Goal: Information Seeking & Learning: Learn about a topic

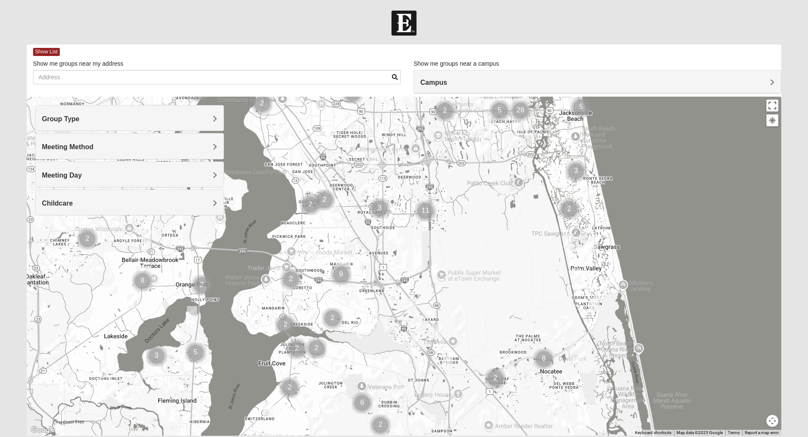
drag, startPoint x: 360, startPoint y: 377, endPoint x: 478, endPoint y: 220, distance: 195.7
click at [478, 219] on div at bounding box center [404, 266] width 755 height 339
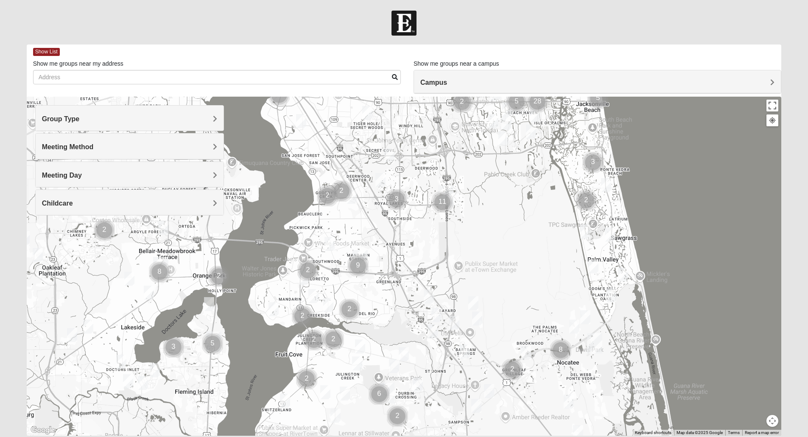
drag, startPoint x: 486, startPoint y: 293, endPoint x: 532, endPoint y: 269, distance: 52.6
click at [532, 269] on div at bounding box center [404, 266] width 755 height 339
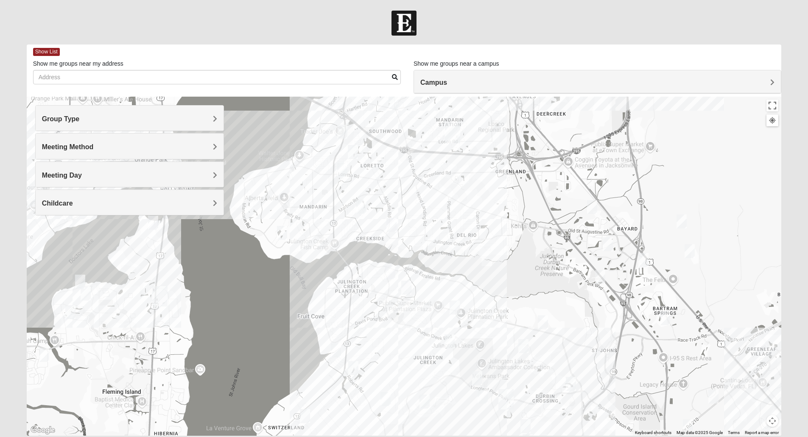
drag, startPoint x: 331, startPoint y: 311, endPoint x: 453, endPoint y: 169, distance: 187.7
click at [454, 169] on div at bounding box center [404, 266] width 755 height 339
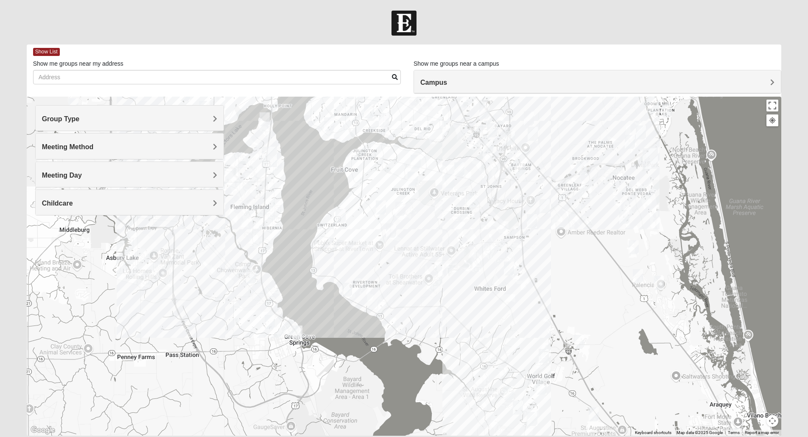
drag, startPoint x: 432, startPoint y: 330, endPoint x: 425, endPoint y: 264, distance: 66.5
click at [425, 264] on div at bounding box center [404, 266] width 755 height 339
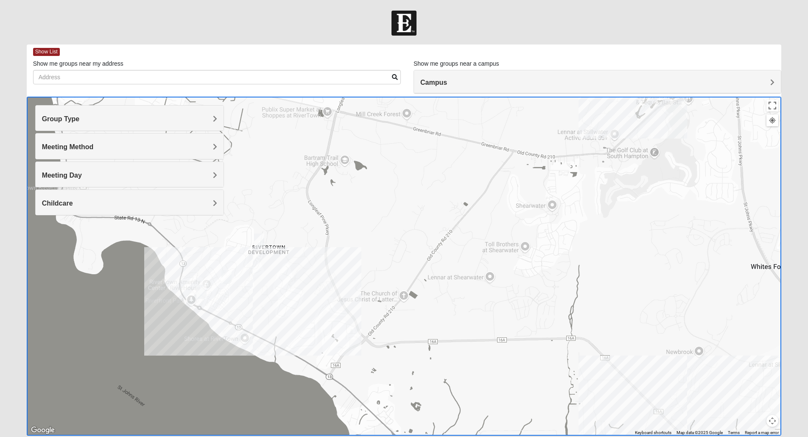
click at [227, 278] on img "Mixed Murphy 32259" at bounding box center [226, 277] width 10 height 14
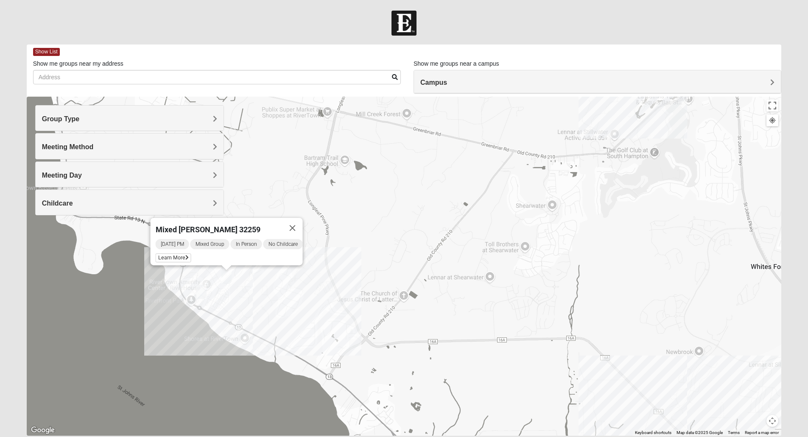
click at [225, 297] on div "Mixed Murphy 32259 Tuesday PM Mixed Group In Person No Childcare Learn More" at bounding box center [404, 266] width 755 height 339
click at [262, 289] on div "Mixed Murphy 32259 Tuesday PM Mixed Group In Person No Childcare Learn More" at bounding box center [404, 266] width 755 height 339
click at [297, 228] on button "Close" at bounding box center [292, 228] width 20 height 20
click at [257, 243] on img "Mixed Hunt 32259" at bounding box center [259, 241] width 10 height 14
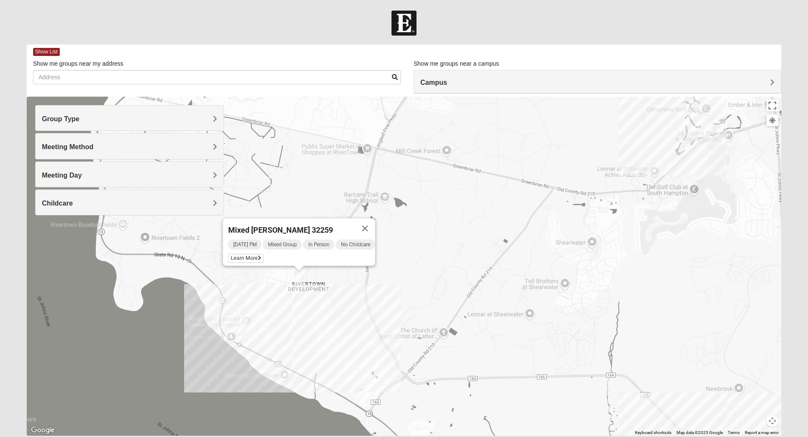
drag, startPoint x: 346, startPoint y: 129, endPoint x: 388, endPoint y: 167, distance: 55.9
click at [388, 167] on div "Mixed Hunt 32259 Sunday PM Mixed Group In Person No Childcare Learn More" at bounding box center [404, 266] width 755 height 339
click at [375, 356] on div "Mixed Hunt 32259 Sunday PM Mixed Group In Person No Childcare Learn More" at bounding box center [404, 266] width 755 height 339
drag, startPoint x: 420, startPoint y: 308, endPoint x: 426, endPoint y: 300, distance: 9.4
click at [420, 309] on div "Mixed Hunt 32259 Sunday PM Mixed Group In Person No Childcare Learn More" at bounding box center [404, 266] width 755 height 339
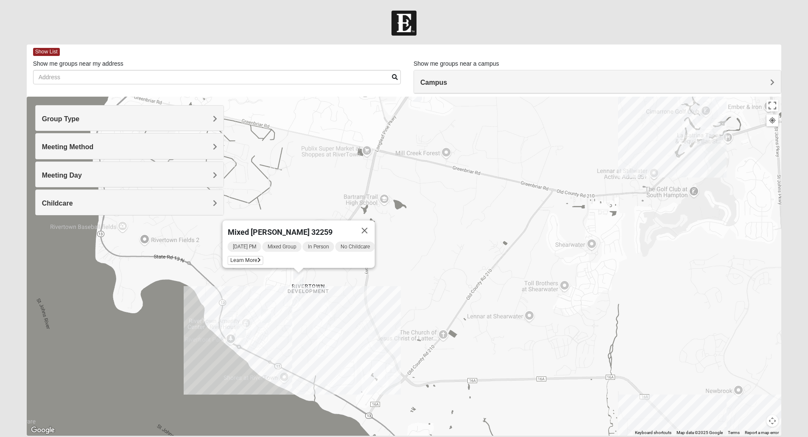
click at [543, 210] on div "Mixed Hunt 32259 Sunday PM Mixed Group In Person No Childcare Learn More" at bounding box center [404, 266] width 755 height 339
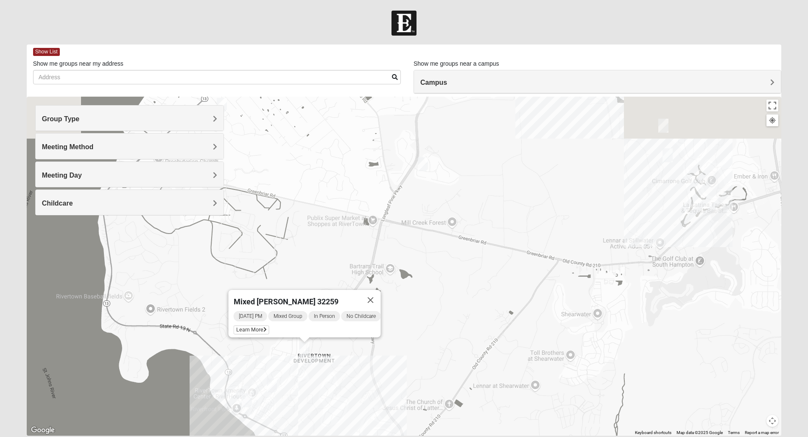
drag, startPoint x: 447, startPoint y: 157, endPoint x: 452, endPoint y: 224, distance: 68.0
click at [455, 231] on div "Mixed Hunt 32259 Sunday PM Mixed Group In Person No Childcare Learn More" at bounding box center [404, 266] width 755 height 339
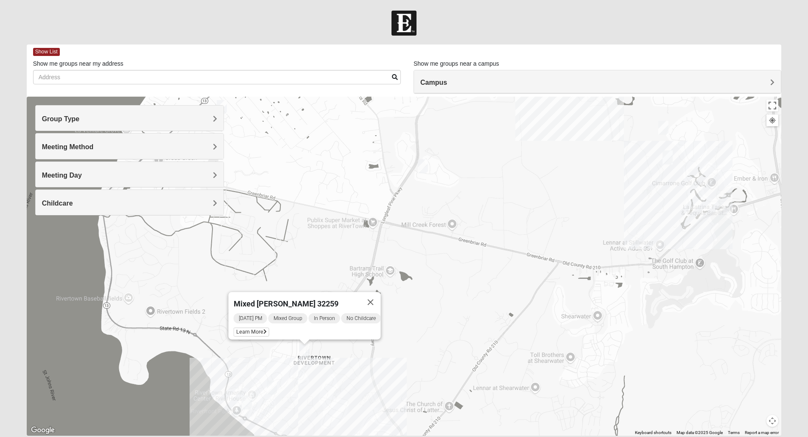
click at [422, 170] on img "Mens Cathcart 32259" at bounding box center [423, 167] width 10 height 14
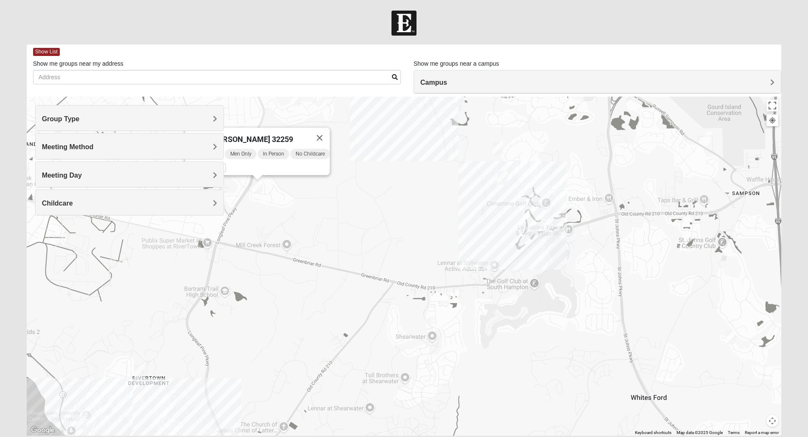
drag, startPoint x: 494, startPoint y: 247, endPoint x: 327, endPoint y: 247, distance: 166.3
click at [327, 247] on div "Mens Cathcart 32259 Tuesday PM Men Only In Person No Childcare Learn More" at bounding box center [404, 266] width 755 height 339
click at [106, 125] on div "Group Type" at bounding box center [130, 118] width 188 height 25
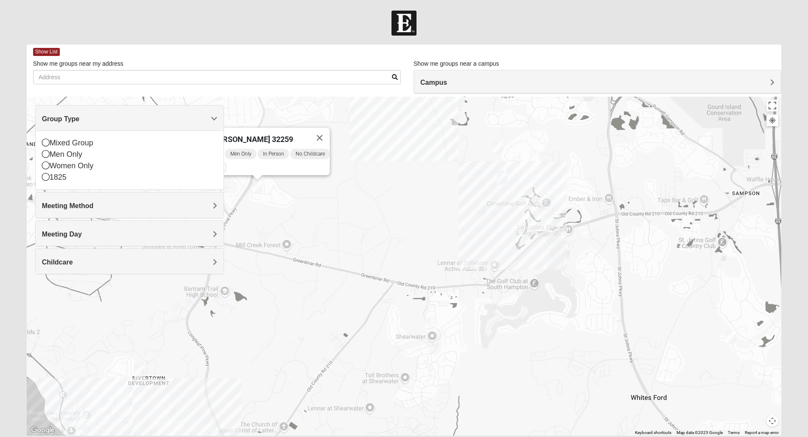
click at [106, 124] on div "Group Type" at bounding box center [130, 118] width 188 height 25
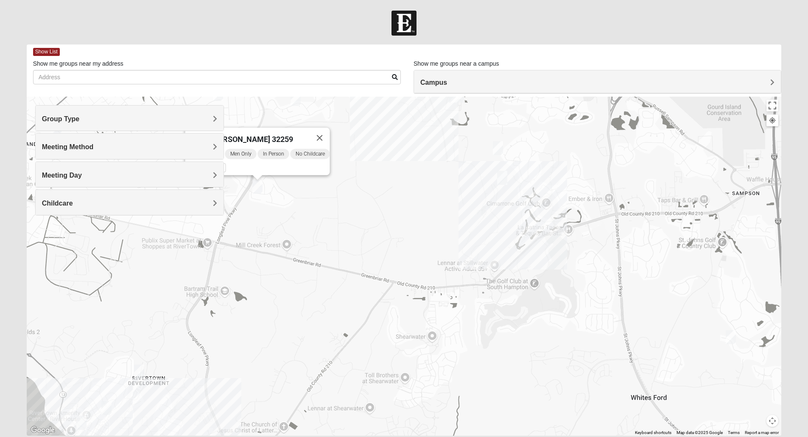
click at [106, 148] on h4 "Meeting Method" at bounding box center [129, 147] width 175 height 8
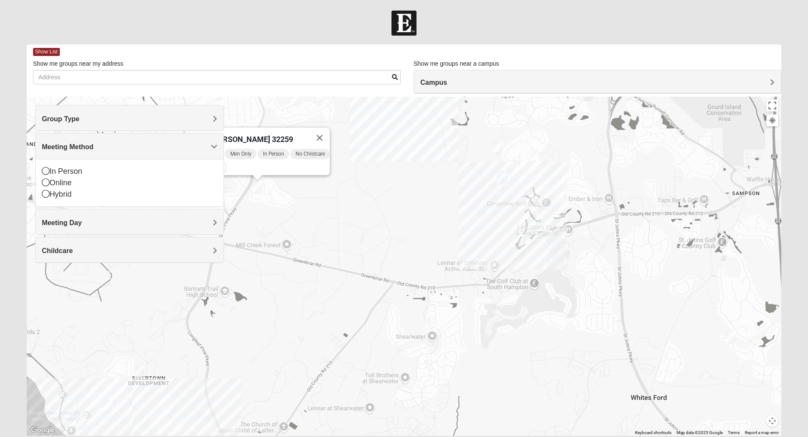
click at [101, 120] on h4 "Group Type" at bounding box center [129, 119] width 175 height 8
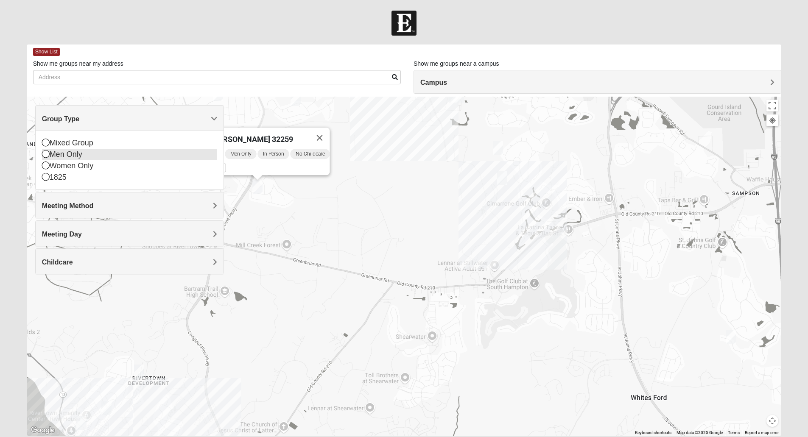
click at [54, 159] on div "Men Only" at bounding box center [129, 154] width 175 height 11
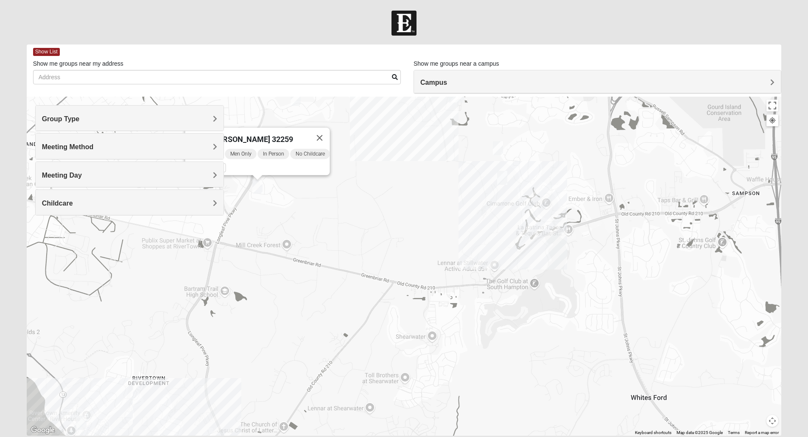
click at [73, 150] on span "Meeting Method" at bounding box center [68, 146] width 52 height 7
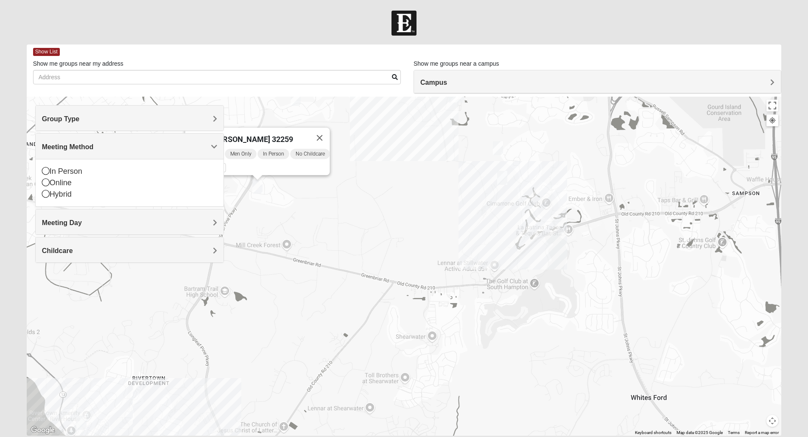
click at [92, 220] on h4 "Meeting Day" at bounding box center [129, 223] width 175 height 8
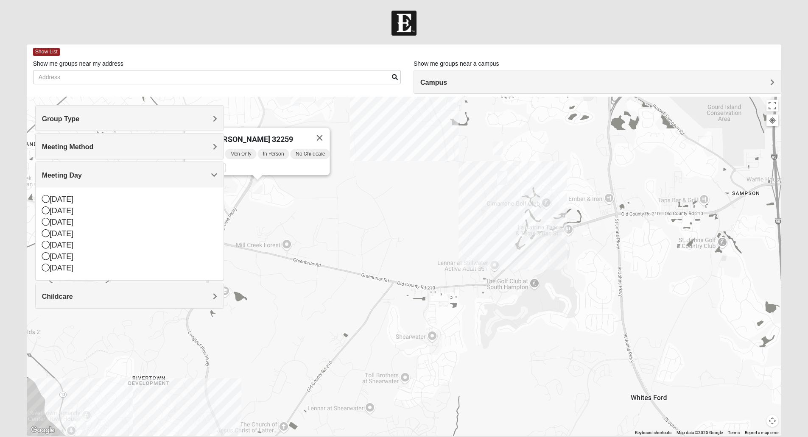
click at [63, 302] on div "Childcare" at bounding box center [130, 295] width 188 height 25
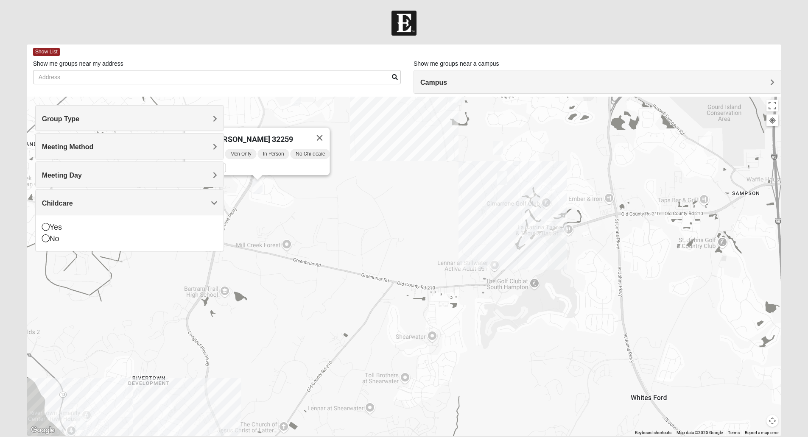
click at [431, 185] on div "Mens Cathcart 32259 Tuesday PM Men Only In Person No Childcare Learn More" at bounding box center [404, 266] width 755 height 339
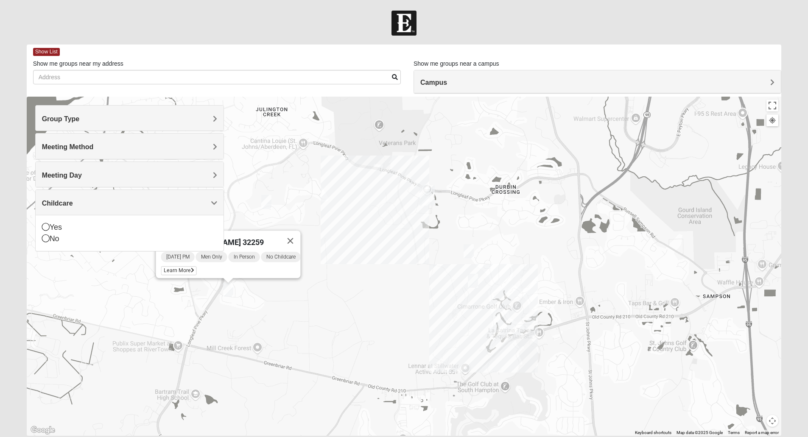
drag, startPoint x: 461, startPoint y: 243, endPoint x: 440, endPoint y: 334, distance: 93.5
click at [432, 334] on div "Mens Cathcart 32259 Tuesday PM Men Only In Person No Childcare Learn More" at bounding box center [404, 266] width 755 height 339
click at [265, 203] on img "Mens Clark 32259" at bounding box center [267, 202] width 10 height 14
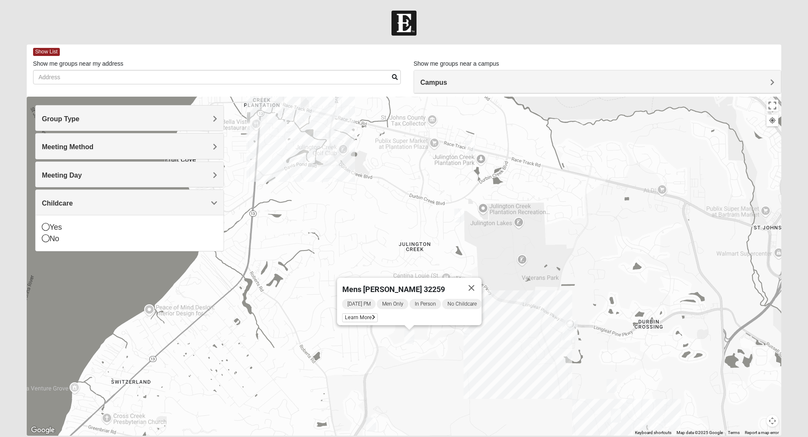
drag, startPoint x: 325, startPoint y: 213, endPoint x: 466, endPoint y: 348, distance: 195.6
click at [467, 348] on div "Mens Clark 32259 Monday PM Men Only In Person No Childcare Learn More" at bounding box center [404, 266] width 755 height 339
click at [472, 148] on img "Mens Kinnaman/Gerville-Reache 32259" at bounding box center [470, 148] width 10 height 14
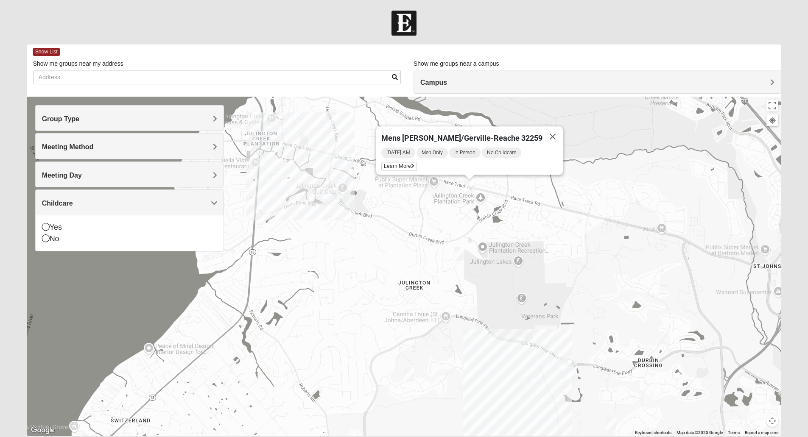
click at [461, 255] on img "Mens Mathai 32259" at bounding box center [459, 254] width 10 height 14
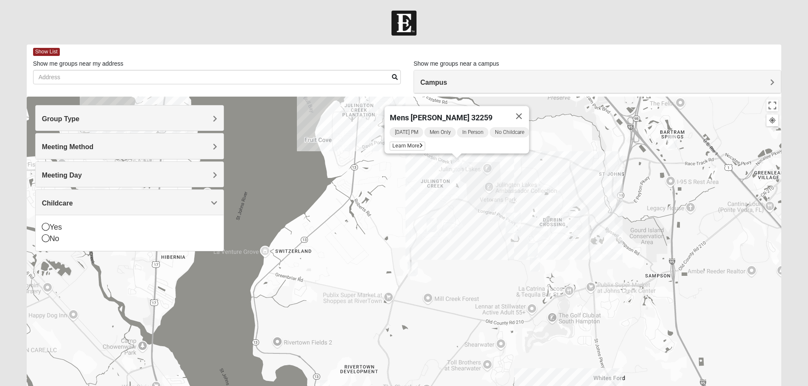
drag, startPoint x: 411, startPoint y: 345, endPoint x: 355, endPoint y: 249, distance: 111.8
click at [355, 249] on div "Mens Mathai 32259 Wednesday PM Men Only In Person No Childcare Learn More" at bounding box center [404, 266] width 755 height 339
click at [532, 251] on img "On-campus Mens Caleb 32092" at bounding box center [533, 250] width 10 height 14
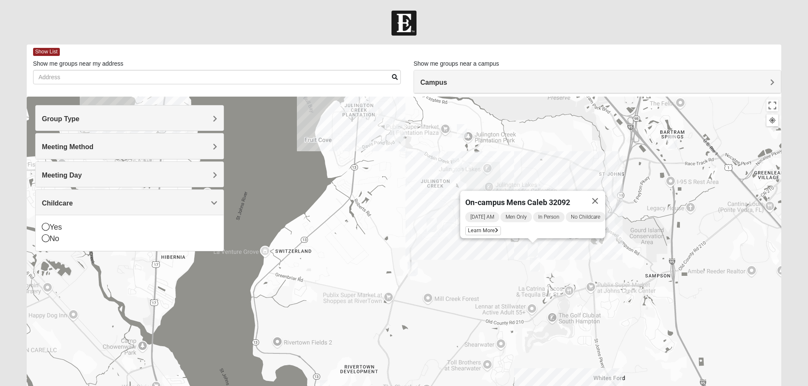
click at [537, 265] on img "Mens McClafferty 32095" at bounding box center [535, 265] width 10 height 14
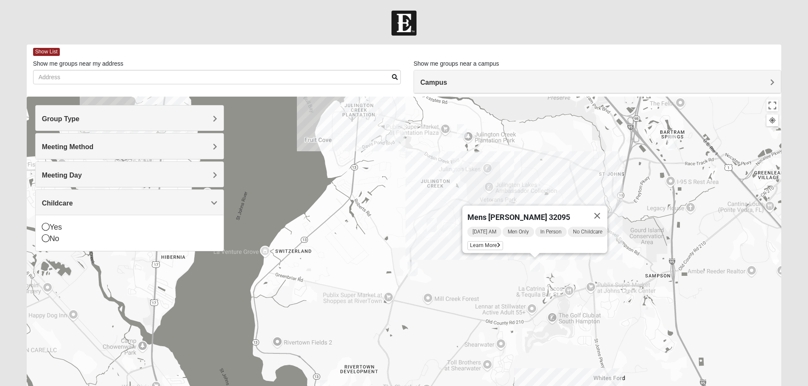
click at [476, 283] on div "Mens McClafferty 32095 Tuesday AM Men Only In Person No Childcare Learn More" at bounding box center [404, 266] width 755 height 339
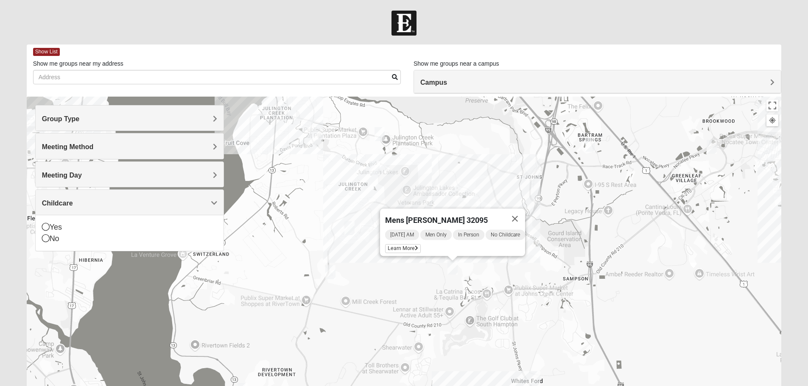
drag, startPoint x: 607, startPoint y: 308, endPoint x: 521, endPoint y: 311, distance: 87.0
click at [524, 313] on div "Mens McClafferty 32095 Tuesday AM Men Only In Person No Childcare Learn More" at bounding box center [404, 266] width 755 height 339
click at [469, 279] on div "Mens McClafferty 32095 Tuesday AM Men Only In Person No Childcare Learn More" at bounding box center [404, 266] width 755 height 339
click at [473, 328] on div "Mens McClafferty 32095 Tuesday AM Men Only In Person No Childcare Learn More" at bounding box center [404, 266] width 755 height 339
click at [473, 325] on div "Mens McClafferty 32095 Tuesday AM Men Only In Person No Childcare Learn More" at bounding box center [404, 266] width 755 height 339
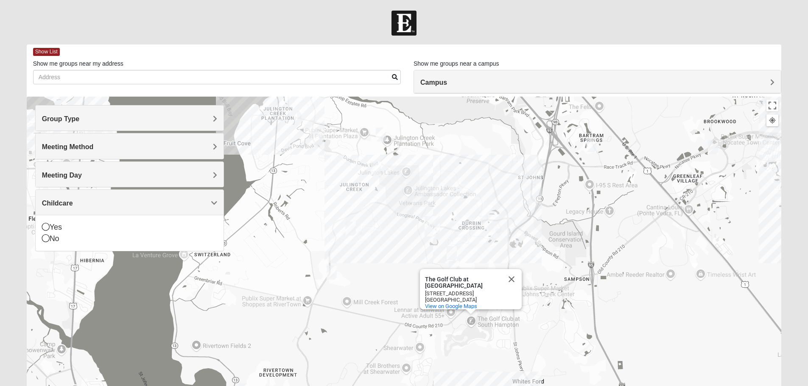
click at [455, 255] on img "On-campus Mens Caleb 32092" at bounding box center [452, 253] width 10 height 14
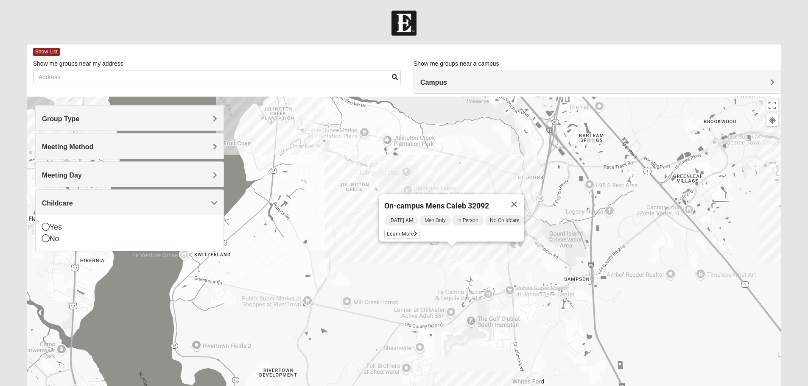
click at [454, 271] on img "Mens McClafferty 32095" at bounding box center [454, 268] width 10 height 14
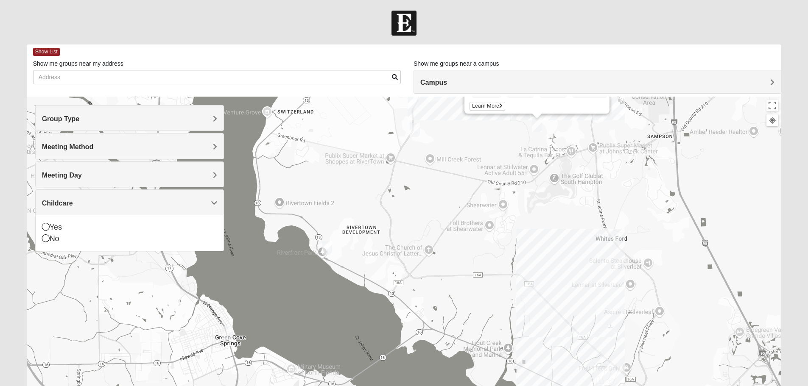
drag, startPoint x: 354, startPoint y: 336, endPoint x: 437, endPoint y: 193, distance: 165.4
click at [437, 193] on div "Mens McClafferty 32095 Tuesday AM Men Only In Person No Childcare Learn More" at bounding box center [404, 266] width 755 height 339
click at [330, 251] on img "Mens Contreras 32259" at bounding box center [328, 248] width 10 height 14
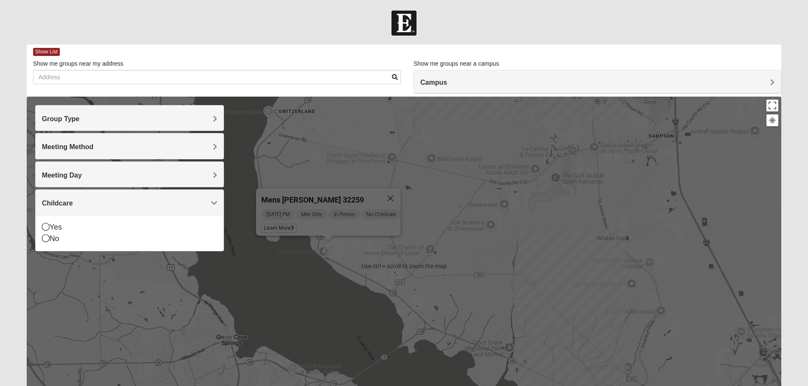
click at [355, 277] on div "Mens Contreras 32259 Tuesday PM Men Only In Person No Childcare Learn More" at bounding box center [404, 266] width 755 height 339
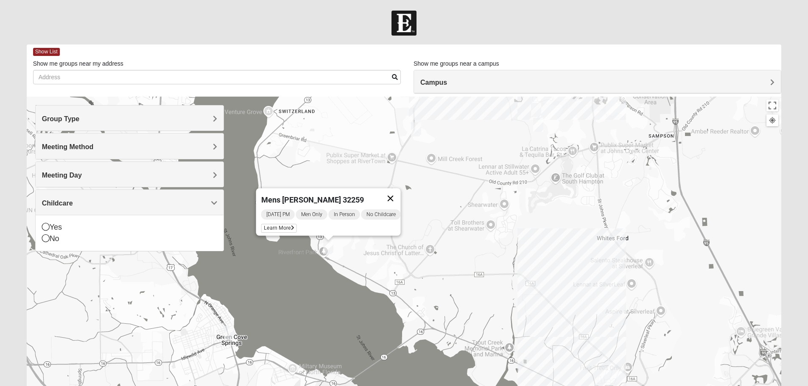
click at [398, 196] on button "Close" at bounding box center [390, 198] width 20 height 20
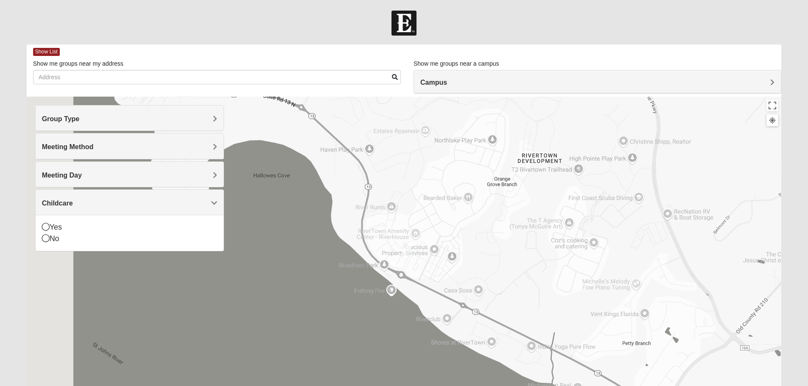
drag, startPoint x: 351, startPoint y: 259, endPoint x: 453, endPoint y: 308, distance: 113.6
click at [453, 306] on div at bounding box center [404, 266] width 755 height 339
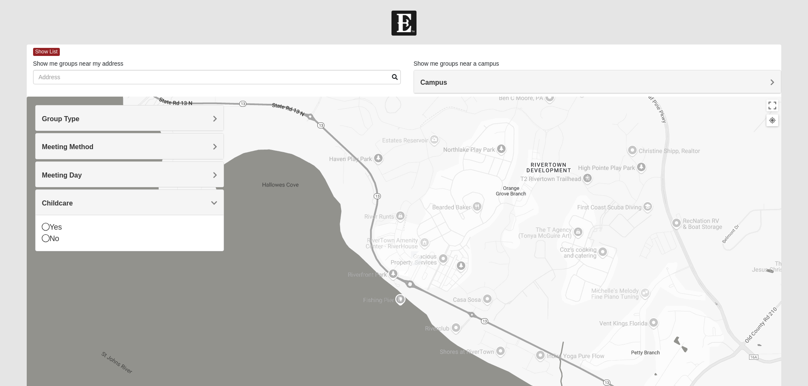
click at [417, 260] on img "Mens Contreras 32259" at bounding box center [416, 259] width 10 height 14
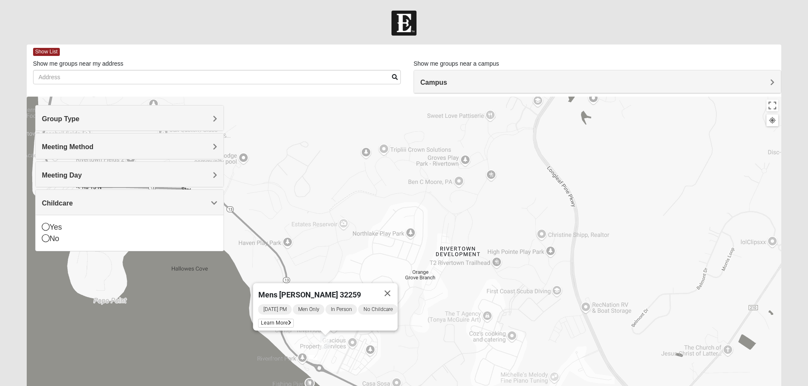
drag, startPoint x: 616, startPoint y: 220, endPoint x: 524, endPoint y: 305, distance: 124.6
click at [524, 305] on div "Mens Contreras 32259 Tuesday PM Men Only In Person No Childcare Learn More" at bounding box center [404, 266] width 755 height 339
click at [392, 288] on button "Close" at bounding box center [387, 293] width 20 height 20
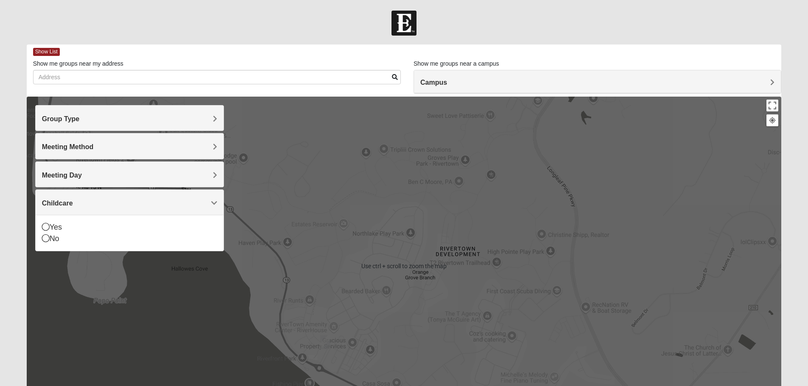
click at [694, 310] on div "To navigate, press the arrow keys." at bounding box center [404, 266] width 755 height 339
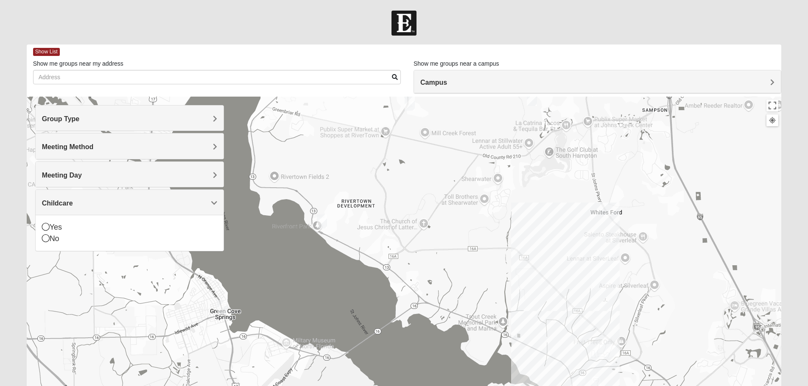
drag, startPoint x: 555, startPoint y: 241, endPoint x: 445, endPoint y: 196, distance: 118.9
click at [448, 199] on div at bounding box center [404, 266] width 755 height 339
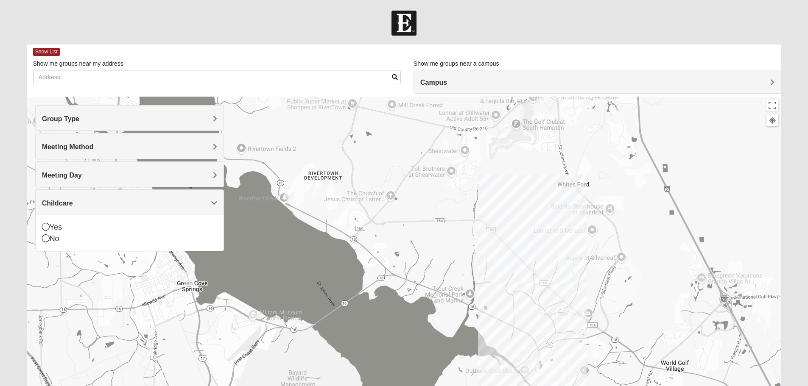
click at [536, 288] on div at bounding box center [404, 266] width 755 height 339
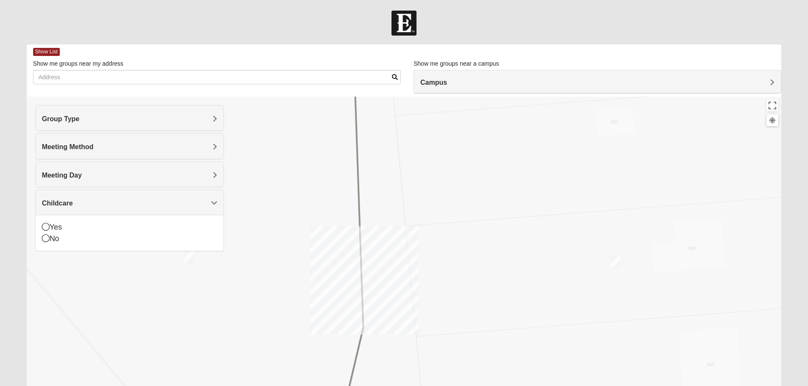
click at [615, 266] on img "Mens Dixon/Monday 32092" at bounding box center [616, 263] width 10 height 14
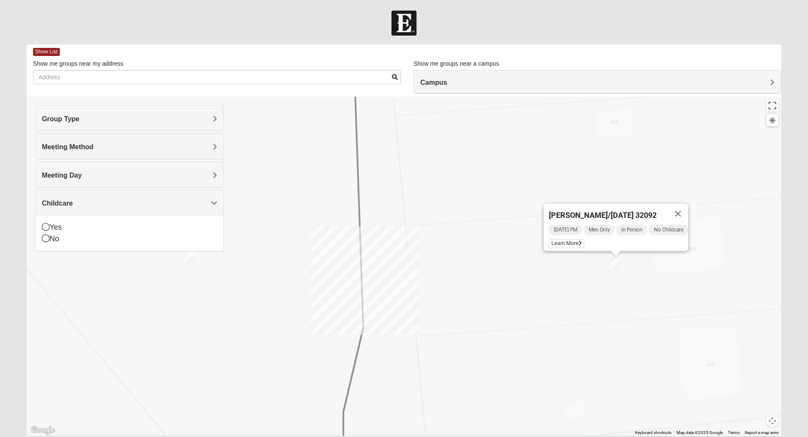
click at [190, 259] on div "Group Type Mixed Group Men Only Women Only 1825 Meeting Method In Person Online…" at bounding box center [129, 182] width 189 height 155
click at [189, 257] on div "Group Type Mixed Group Men Only Women Only 1825 Meeting Method In Person Online…" at bounding box center [129, 182] width 189 height 155
click at [190, 262] on img "Mens Dixon/manning 32092" at bounding box center [190, 257] width 10 height 14
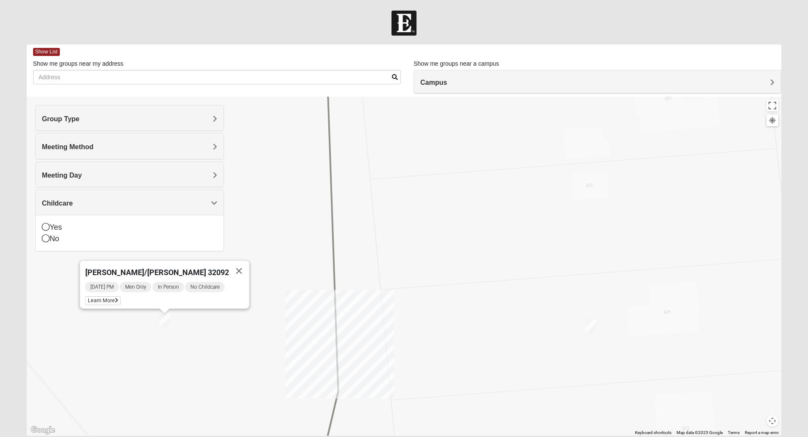
drag, startPoint x: 321, startPoint y: 255, endPoint x: 185, endPoint y: 323, distance: 151.8
click at [185, 323] on div "Mens Dixon/manning 32092 Tuesday PM Men Only In Person No Childcare Learn More" at bounding box center [404, 266] width 755 height 339
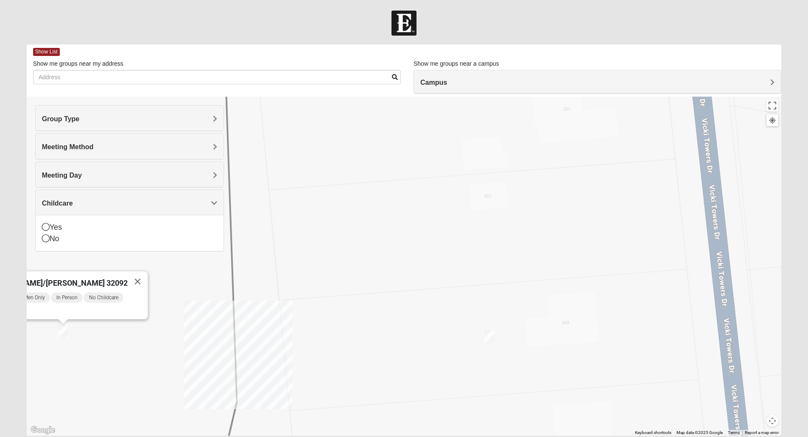
click at [495, 342] on div "Mens Dixon/manning 32092 Tuesday PM Men Only In Person No Childcare Learn More" at bounding box center [404, 266] width 755 height 339
click at [491, 340] on img "Mens Dixon/Monday 32092" at bounding box center [489, 337] width 10 height 14
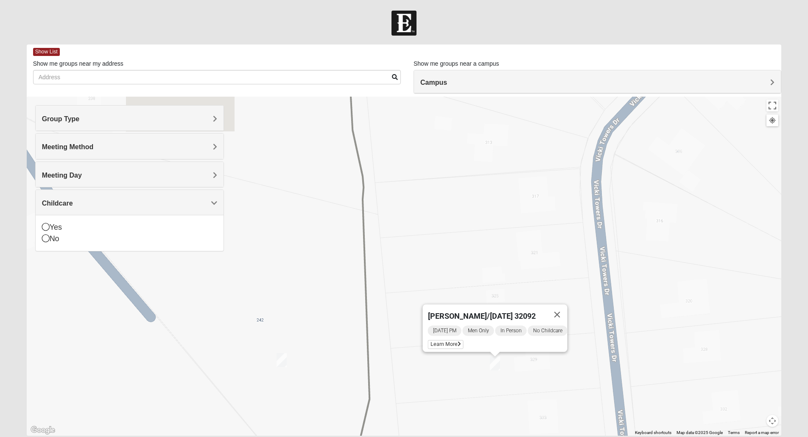
drag, startPoint x: 292, startPoint y: 227, endPoint x: 438, endPoint y: 318, distance: 171.7
click at [439, 321] on div "Mens Dixon/Monday 32092 Monday PM Men Only In Person No Childcare Learn More" at bounding box center [404, 266] width 755 height 339
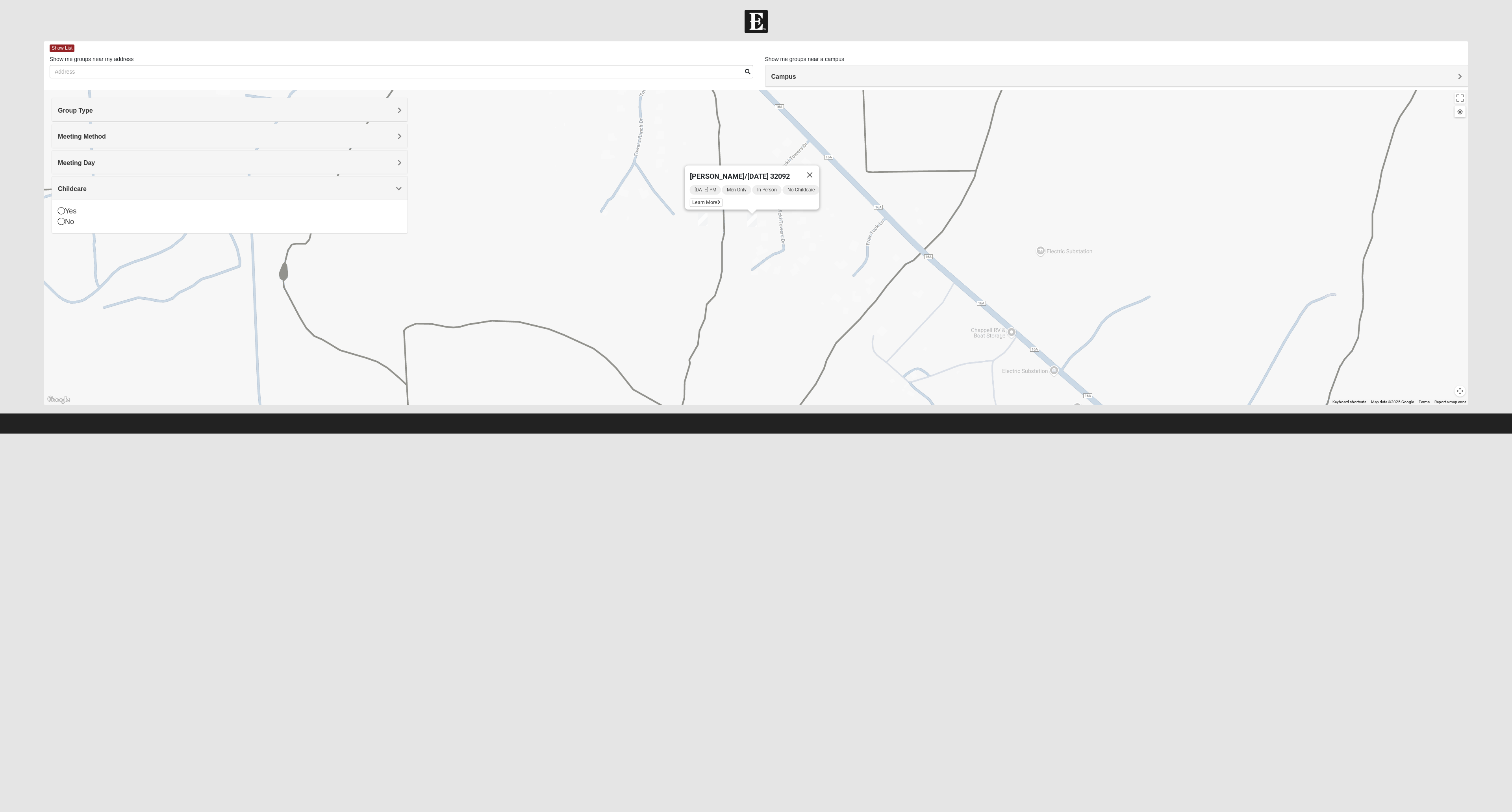
click at [684, 297] on div "Mens Dixon/Monday 32092 Monday PM Men Only In Person No Childcare Learn More" at bounding box center [756, 247] width 1425 height 315
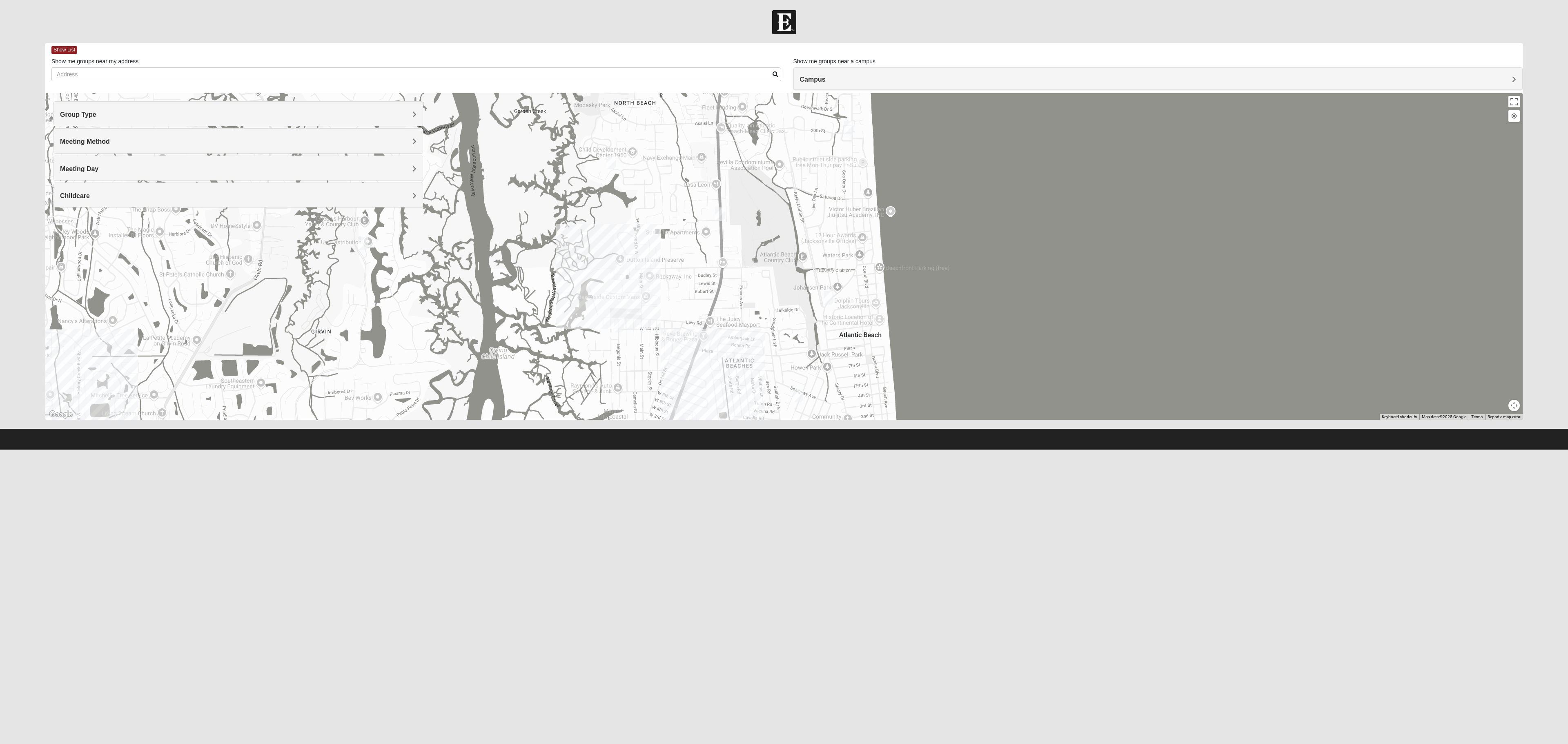
drag, startPoint x: 788, startPoint y: 179, endPoint x: 900, endPoint y: 387, distance: 236.2
click at [900, 387] on div at bounding box center [784, 256] width 1478 height 326
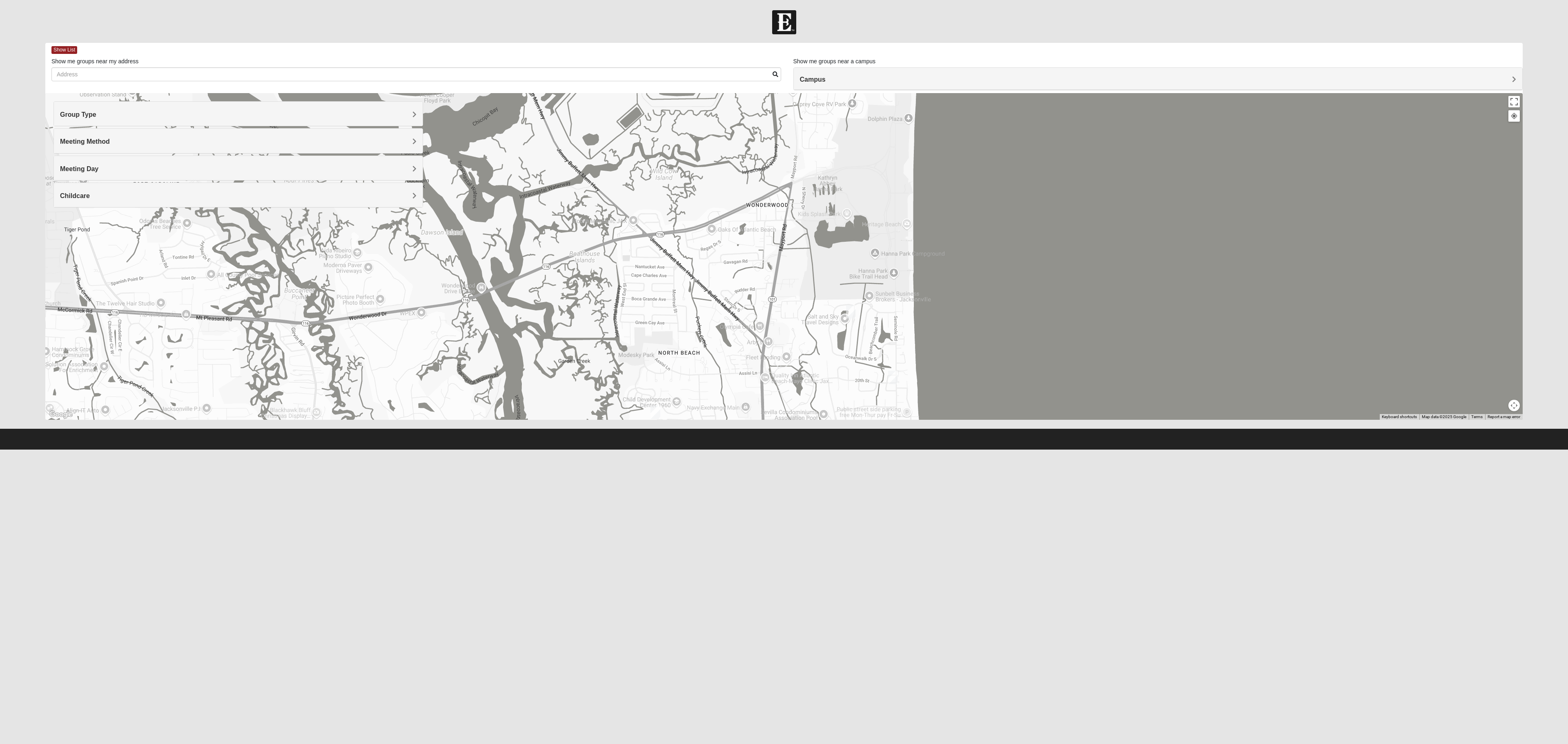
drag, startPoint x: 817, startPoint y: 202, endPoint x: 860, endPoint y: 442, distance: 243.8
click at [860, 445] on form "Log In Find A Group Error Show List Loading Groups" at bounding box center [784, 230] width 1568 height 439
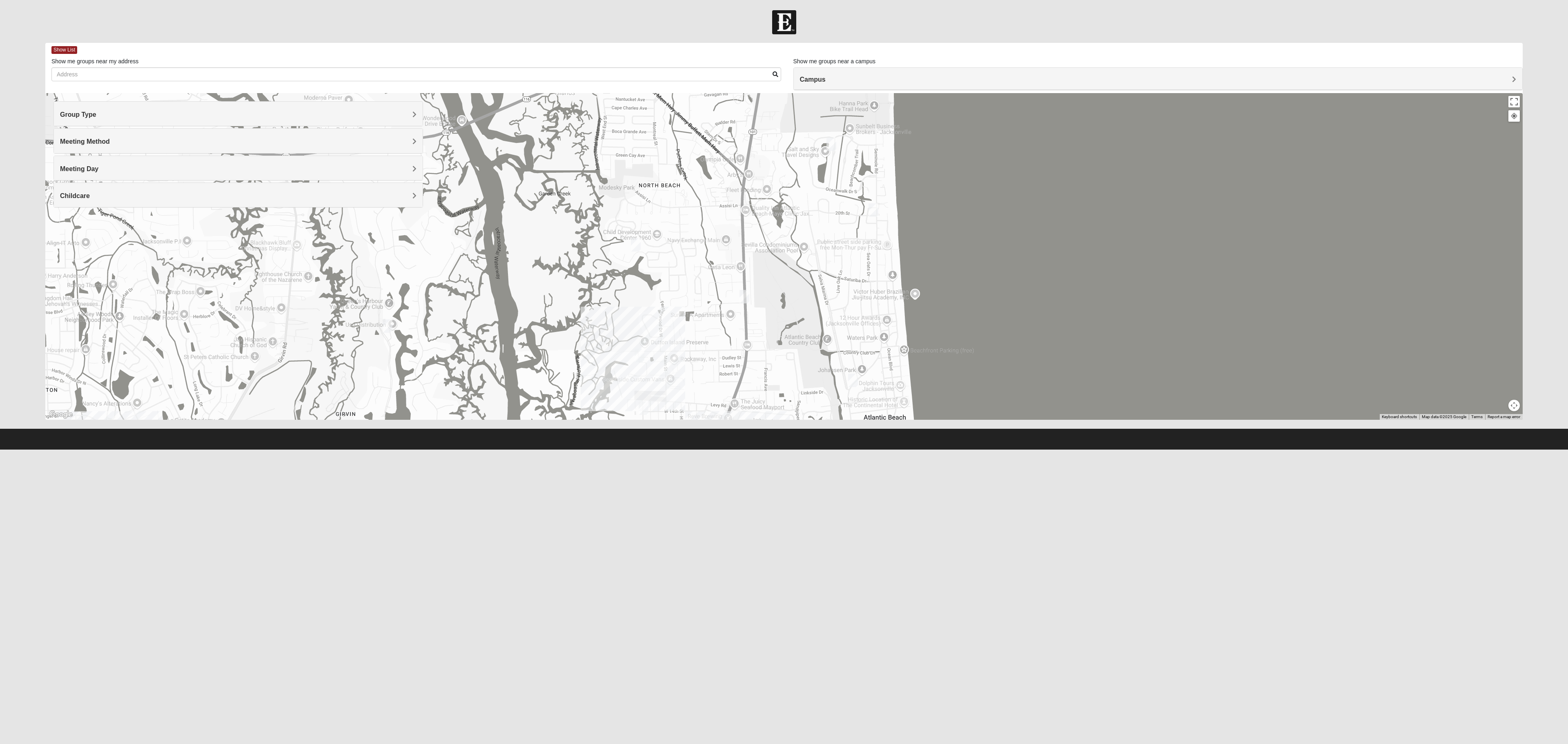
drag, startPoint x: 838, startPoint y: 331, endPoint x: 821, endPoint y: 171, distance: 160.9
click at [821, 171] on div at bounding box center [784, 256] width 1478 height 326
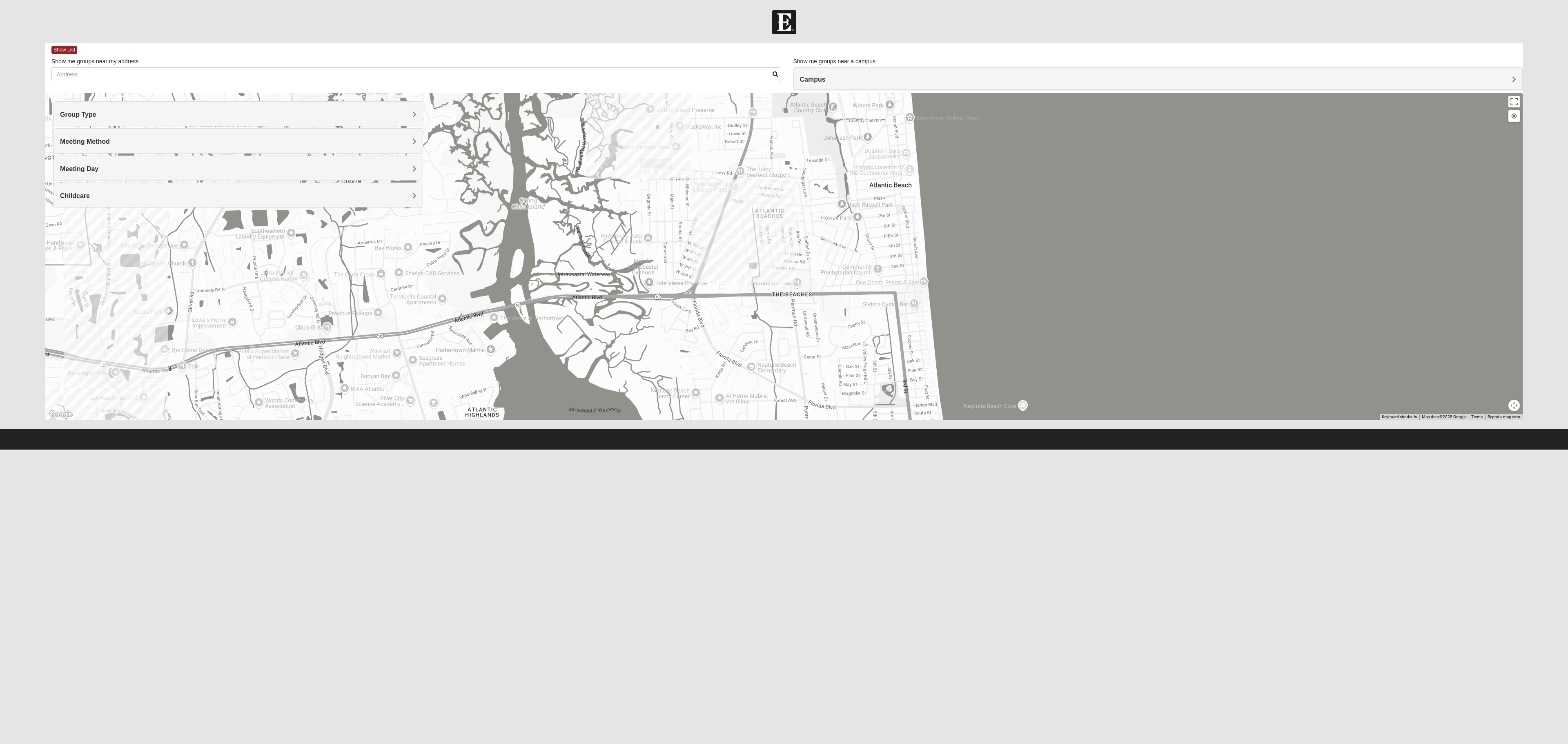
drag, startPoint x: 740, startPoint y: 323, endPoint x: 743, endPoint y: 100, distance: 223.0
click at [743, 100] on div at bounding box center [784, 256] width 1478 height 326
click at [781, 293] on div at bounding box center [784, 256] width 1478 height 326
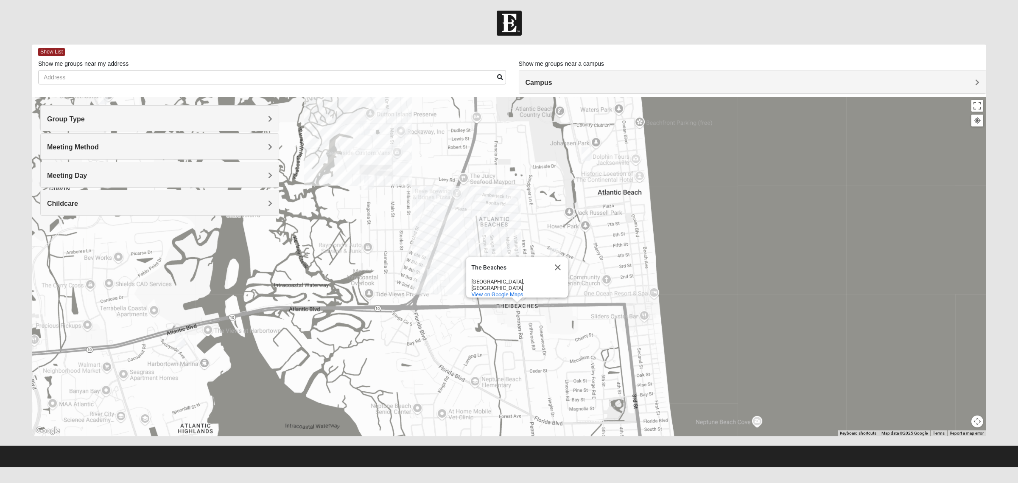
click at [949, 302] on div "The Beaches The Beaches [GEOGRAPHIC_DATA], [GEOGRAPHIC_DATA] View on Google Maps" at bounding box center [509, 266] width 954 height 339
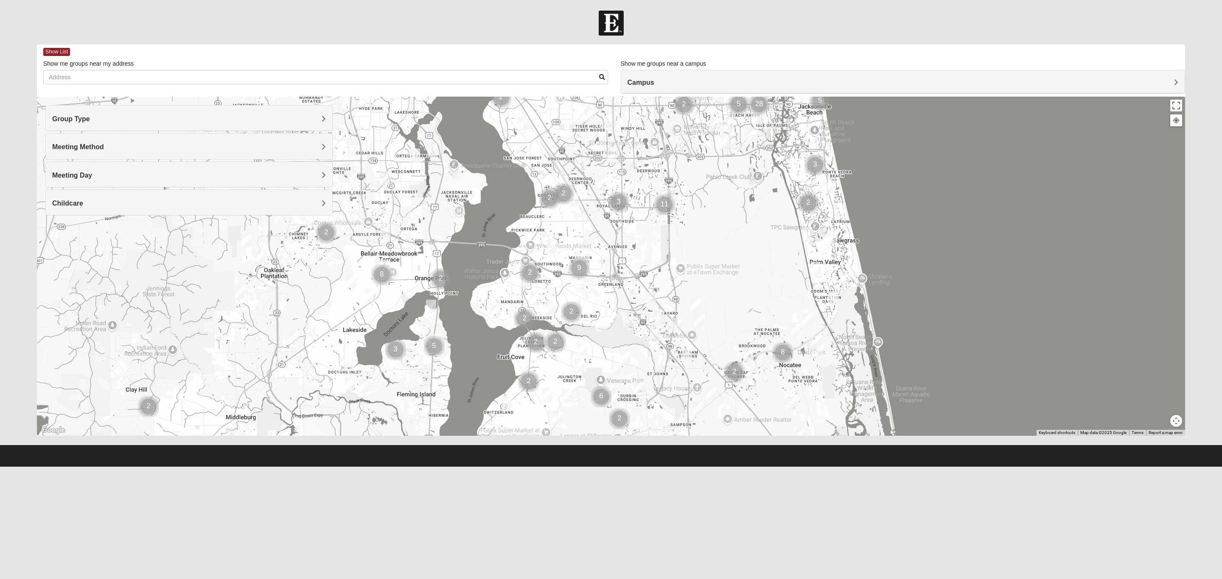
drag, startPoint x: 392, startPoint y: 342, endPoint x: 540, endPoint y: 182, distance: 218.2
click at [540, 182] on div at bounding box center [611, 266] width 1148 height 339
click at [213, 114] on div "Group Type" at bounding box center [189, 118] width 286 height 25
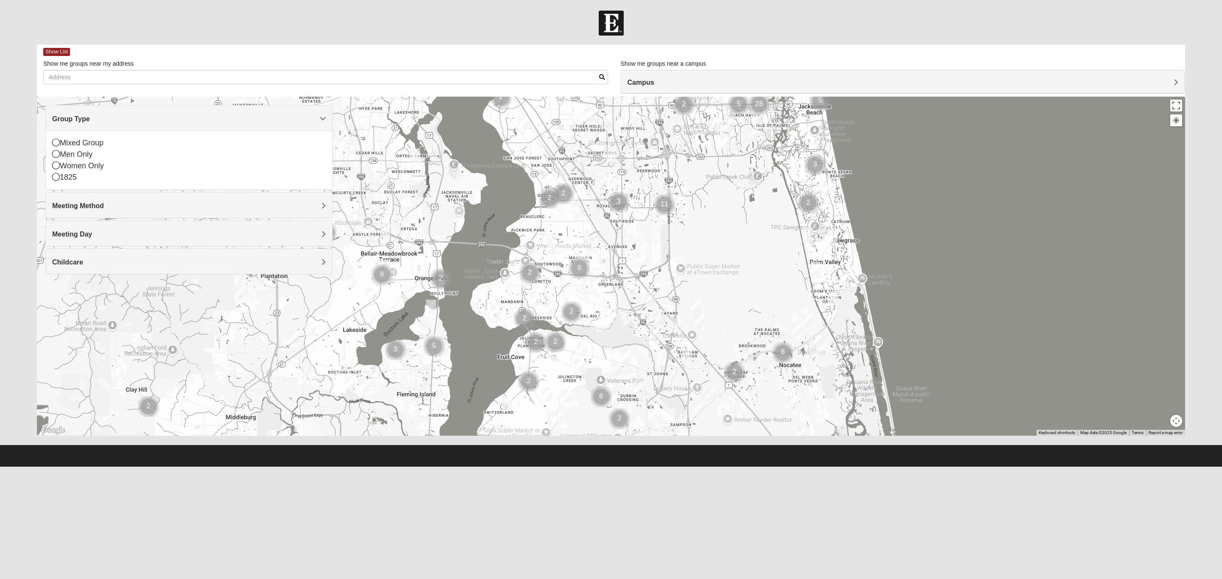
click at [51, 155] on div "Mixed Group Men Only Women Only 1825" at bounding box center [189, 160] width 286 height 59
click at [57, 154] on icon at bounding box center [56, 154] width 8 height 8
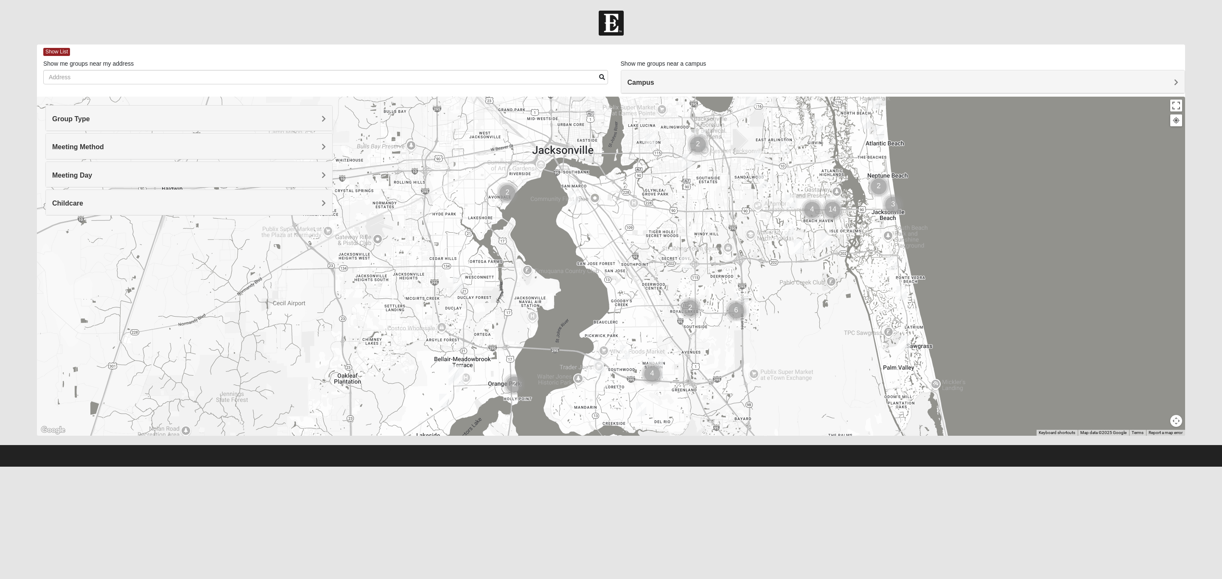
drag, startPoint x: 880, startPoint y: 171, endPoint x: 938, endPoint y: 306, distance: 147.3
click at [938, 306] on div at bounding box center [611, 266] width 1148 height 339
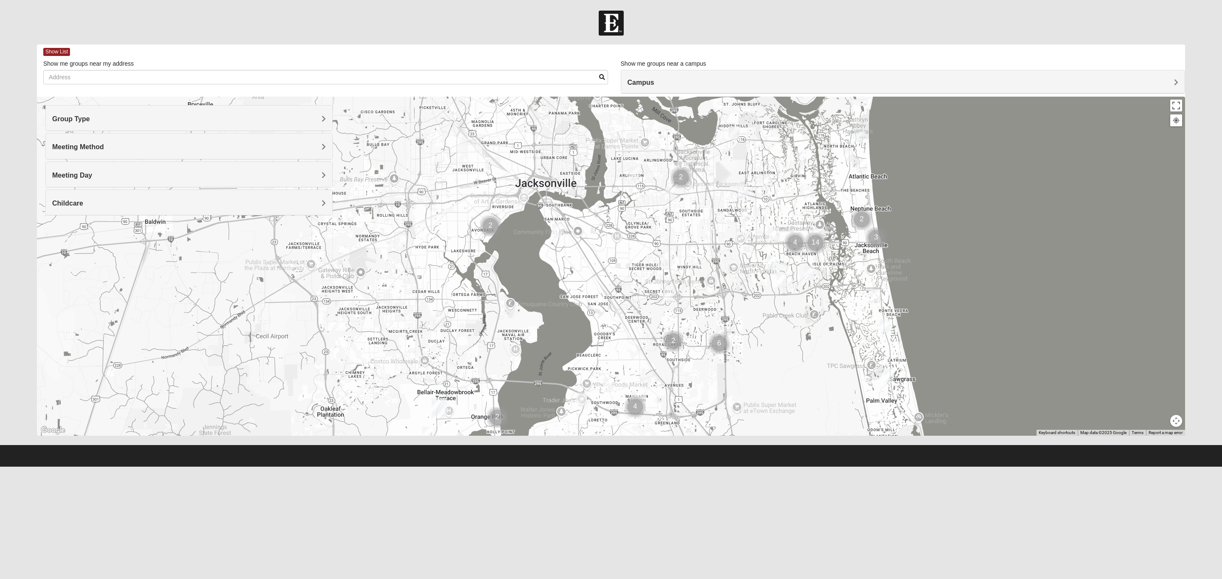
click at [863, 133] on img "Online Mens Hardy 32233" at bounding box center [859, 135] width 10 height 14
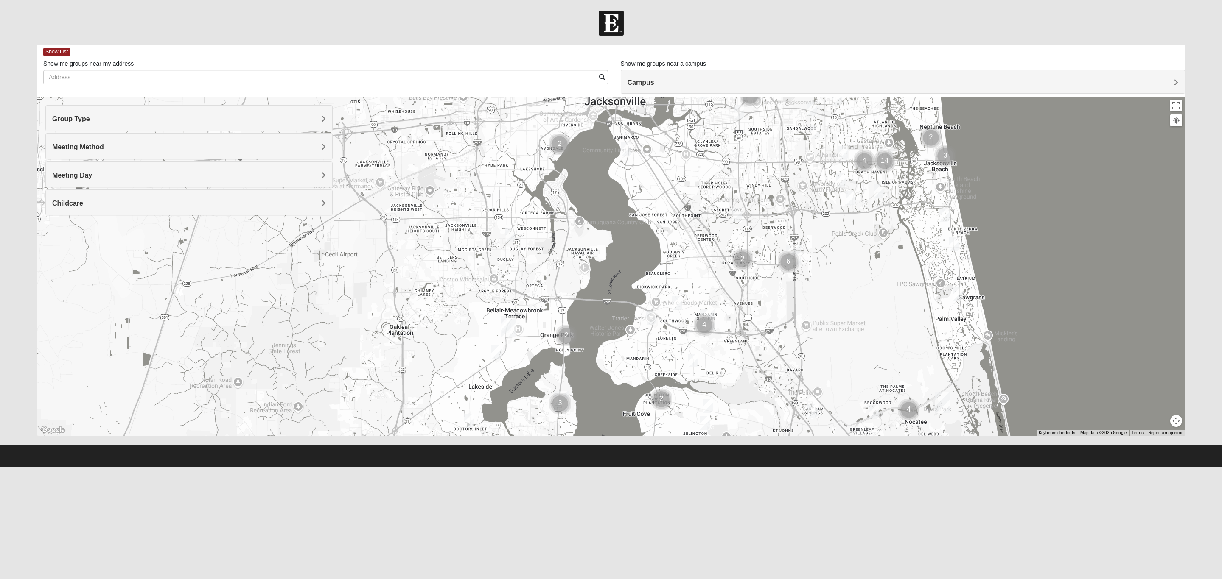
drag, startPoint x: 788, startPoint y: 348, endPoint x: 857, endPoint y: 165, distance: 195.9
click at [857, 165] on div "Online Mens Hardy 32233 Wednesday PM Men Only Online No Childcare Learn More" at bounding box center [611, 266] width 1148 height 339
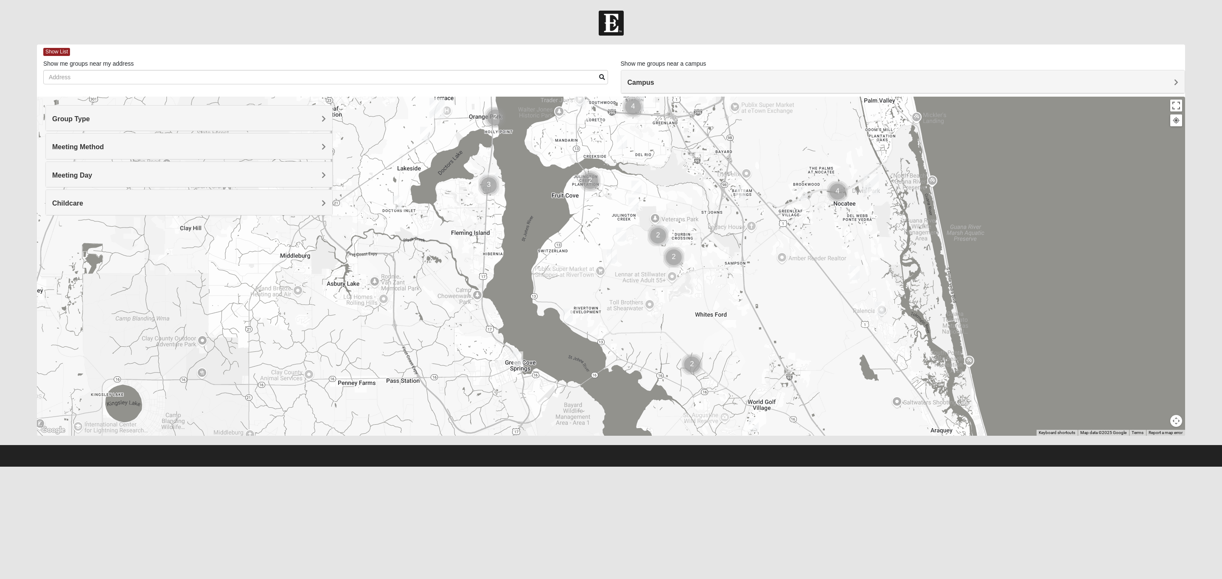
drag, startPoint x: 667, startPoint y: 386, endPoint x: 598, endPoint y: 233, distance: 168.0
click at [598, 233] on div "Online Mens Hardy 32233 Wednesday PM Men Only Online No Childcare Learn More" at bounding box center [611, 266] width 1148 height 339
click at [568, 317] on img "Mens Contreras 32259" at bounding box center [567, 316] width 10 height 14
click at [753, 428] on img "Mens Ledbury 32092" at bounding box center [753, 425] width 10 height 14
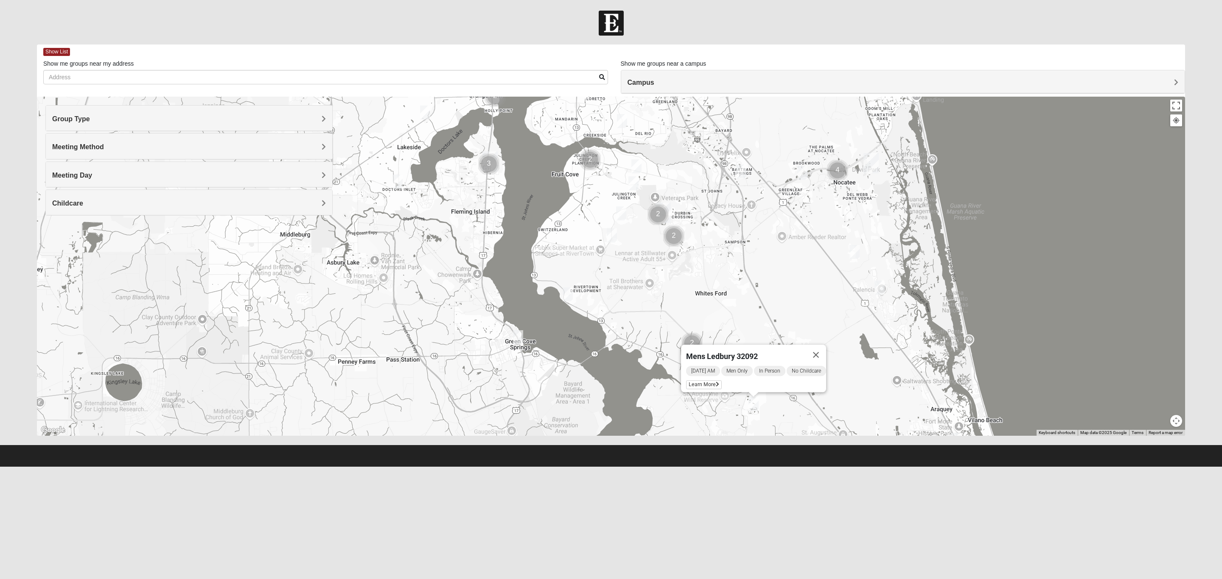
click at [518, 344] on img "Mens Sweeten 32043" at bounding box center [518, 337] width 10 height 14
click at [611, 237] on img "Mens Cathcart 32259" at bounding box center [612, 236] width 10 height 14
click at [667, 275] on div "Mens Cathcart 32259 Tuesday PM Men Only In Person No Childcare Learn More" at bounding box center [611, 266] width 1148 height 339
click at [678, 237] on img "Cluster of 2 groups" at bounding box center [673, 236] width 21 height 21
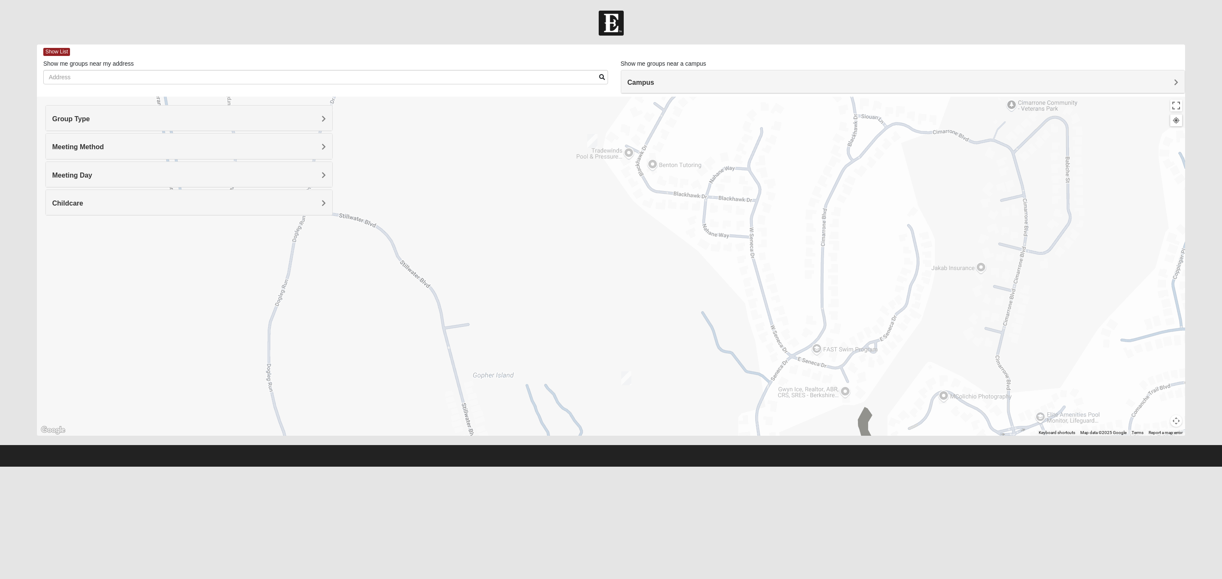
click at [629, 378] on img "Mens McClafferty 32095" at bounding box center [626, 379] width 10 height 14
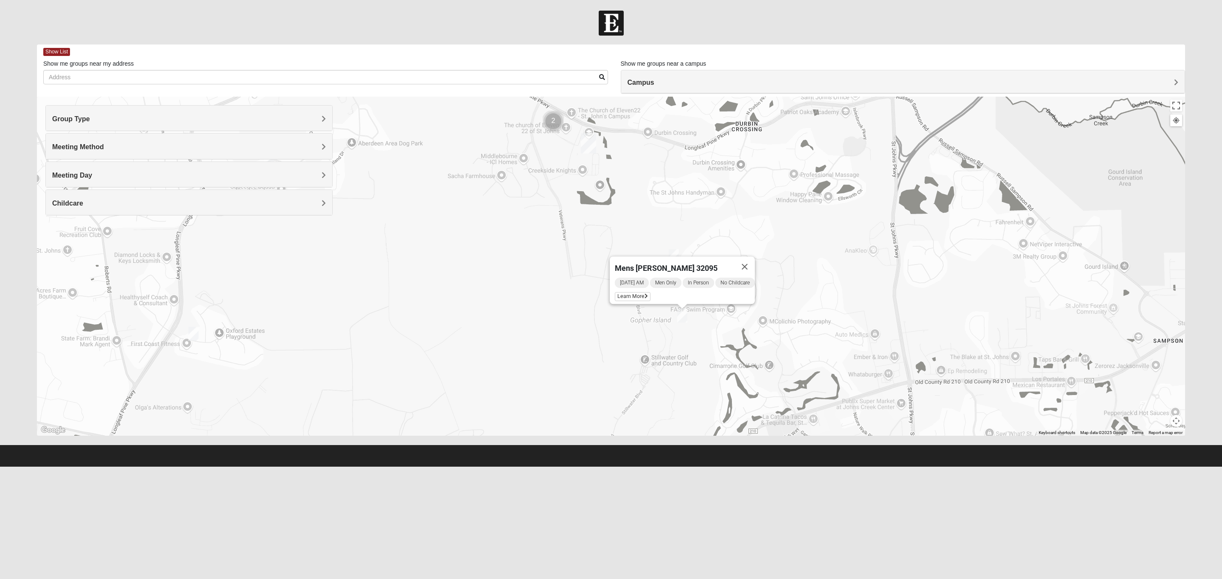
click at [716, 340] on div "Mens McClafferty 32095 Tuesday AM Men Only In Person No Childcare Learn More" at bounding box center [611, 266] width 1148 height 339
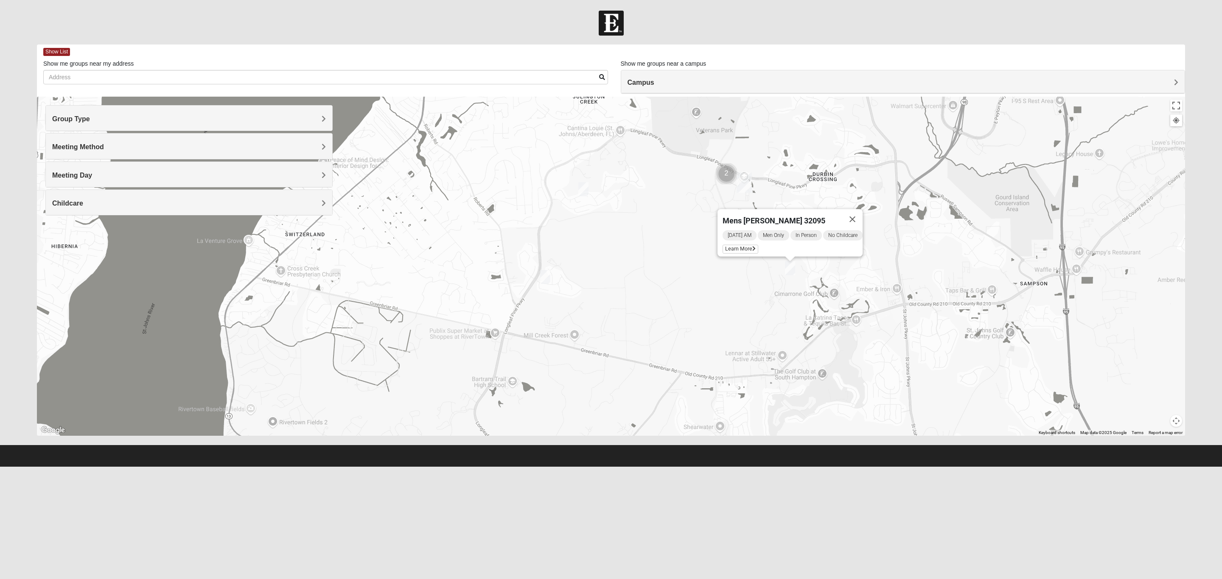
click at [725, 171] on img "Cluster of 2 groups" at bounding box center [726, 173] width 21 height 21
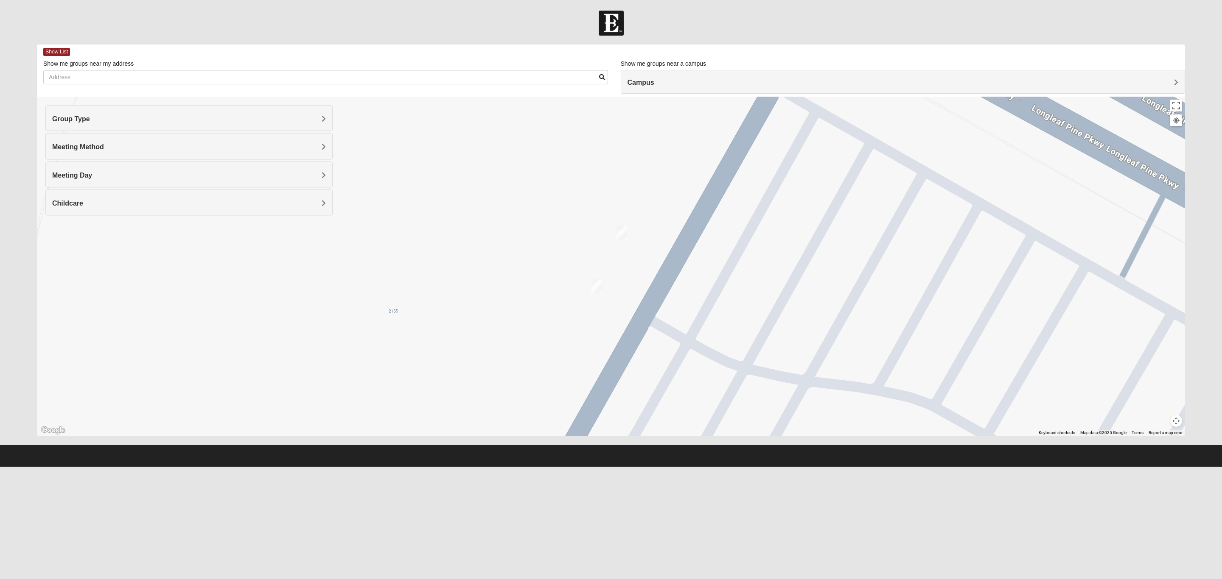
click at [623, 232] on img "On Campus Mens Otts 32259" at bounding box center [621, 233] width 10 height 14
click at [595, 288] on img "On campus Mens Miller 32259" at bounding box center [596, 287] width 10 height 14
click at [655, 200] on div "On campus Mens Miller 32259 Monday PM Men Only In Person Childcare Learn More" at bounding box center [611, 266] width 1148 height 339
click at [660, 232] on button "Close" at bounding box center [670, 237] width 20 height 20
click at [620, 233] on img "On Campus Mens Otts 32259" at bounding box center [621, 233] width 10 height 14
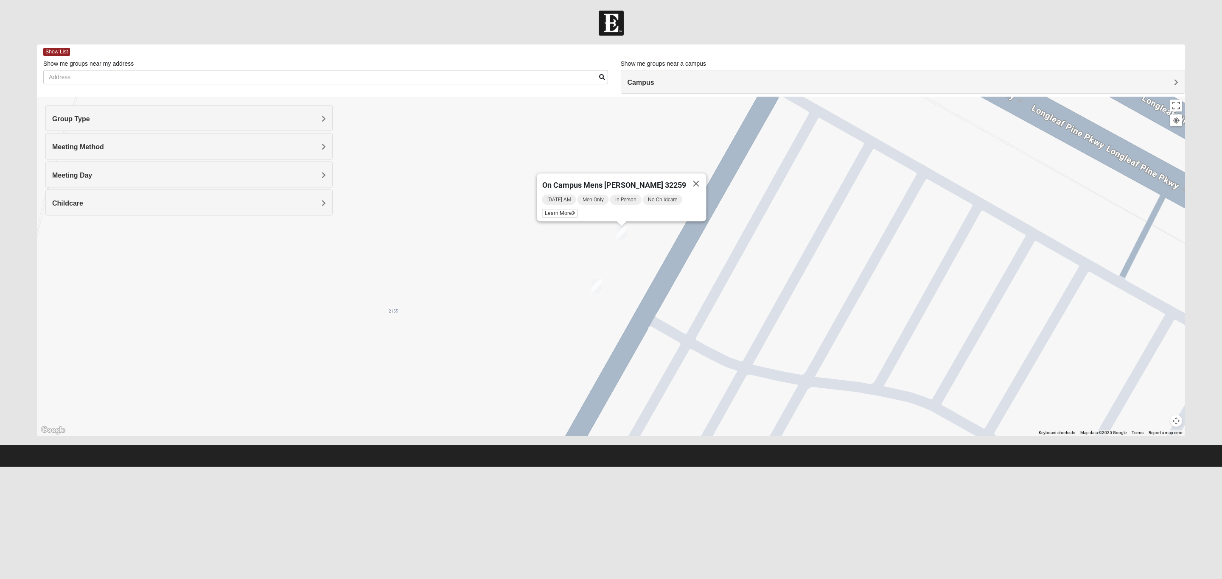
click at [611, 174] on div "On Campus Mens [PERSON_NAME] 32259" at bounding box center [614, 184] width 144 height 20
click at [674, 195] on span "No Childcare" at bounding box center [662, 200] width 39 height 10
click at [571, 209] on span "Learn More" at bounding box center [560, 213] width 36 height 9
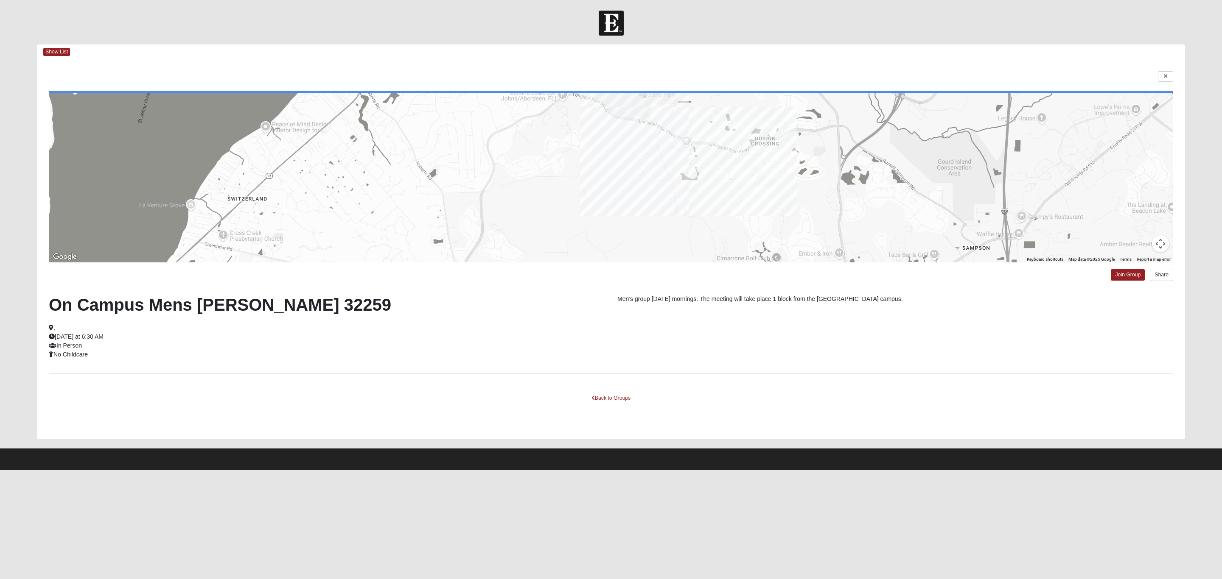
drag, startPoint x: 877, startPoint y: 223, endPoint x: 811, endPoint y: 164, distance: 88.4
click at [811, 164] on div at bounding box center [611, 178] width 1124 height 170
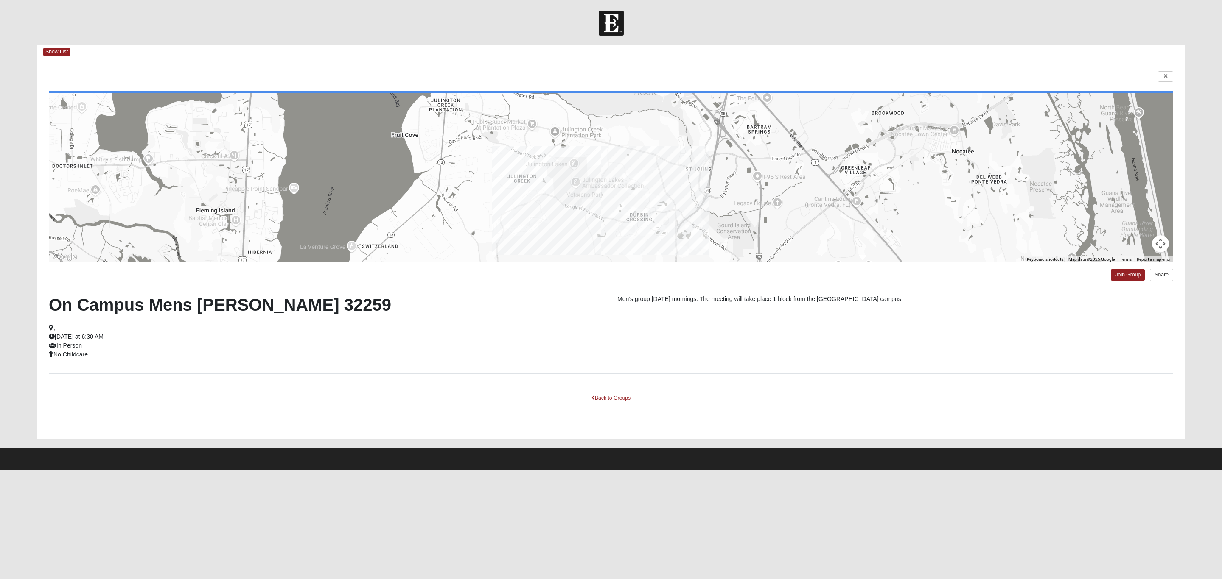
drag, startPoint x: 824, startPoint y: 190, endPoint x: 709, endPoint y: 237, distance: 124.2
click at [709, 237] on div at bounding box center [611, 178] width 1124 height 170
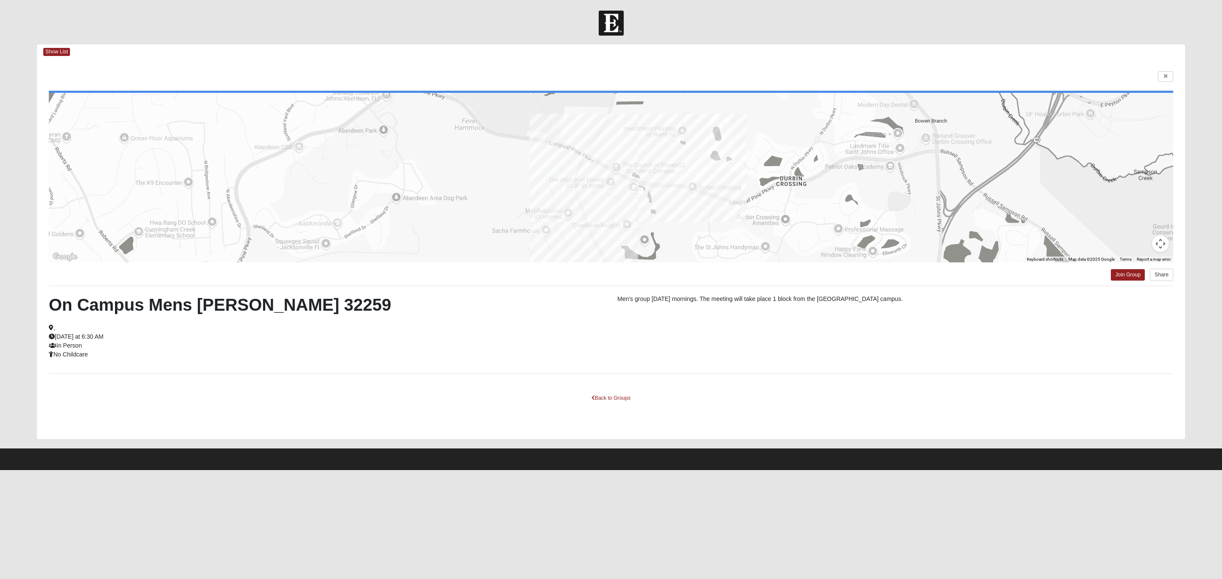
drag, startPoint x: 694, startPoint y: 209, endPoint x: 683, endPoint y: 147, distance: 62.8
click at [683, 147] on div at bounding box center [611, 178] width 1124 height 170
click at [1167, 76] on link at bounding box center [1165, 76] width 15 height 11
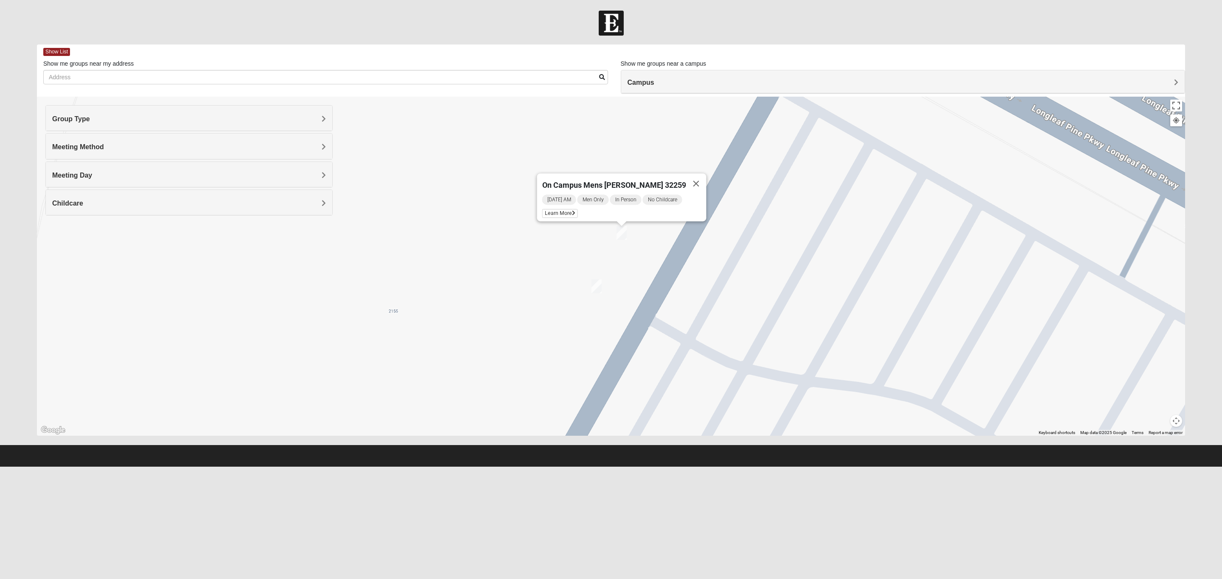
click at [596, 289] on img "On campus Mens Miller 32259" at bounding box center [596, 287] width 10 height 14
click at [646, 162] on div "On campus Mens Miller 32259 Monday PM Men Only In Person Childcare Learn More" at bounding box center [611, 266] width 1148 height 339
click at [660, 235] on button "Close" at bounding box center [670, 237] width 20 height 20
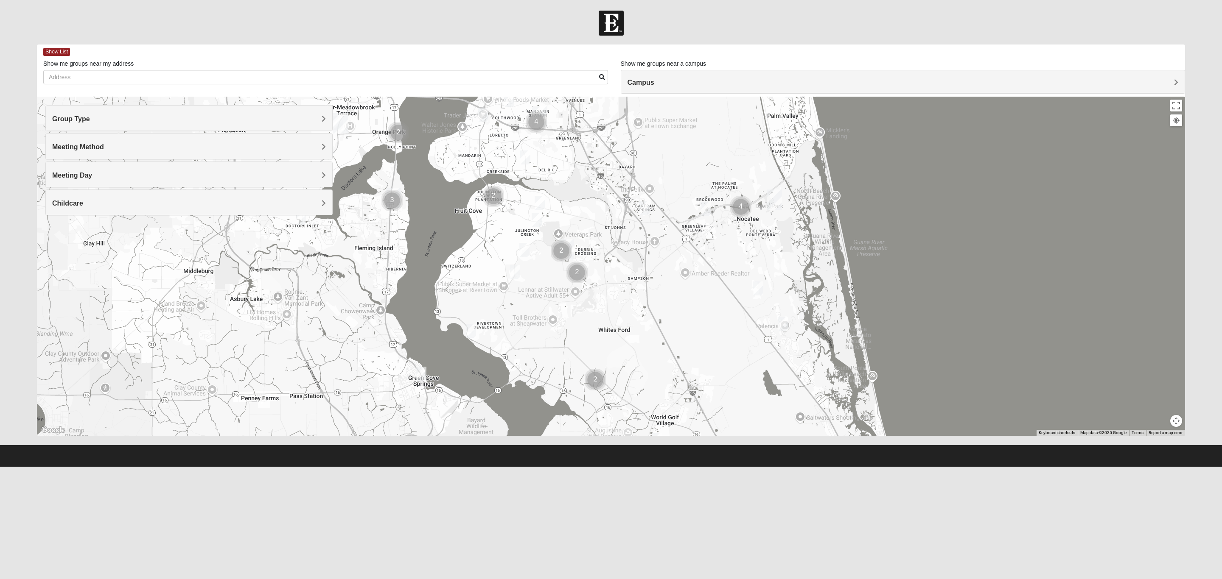
click at [483, 117] on img "Mens Laing 32257" at bounding box center [483, 115] width 10 height 14
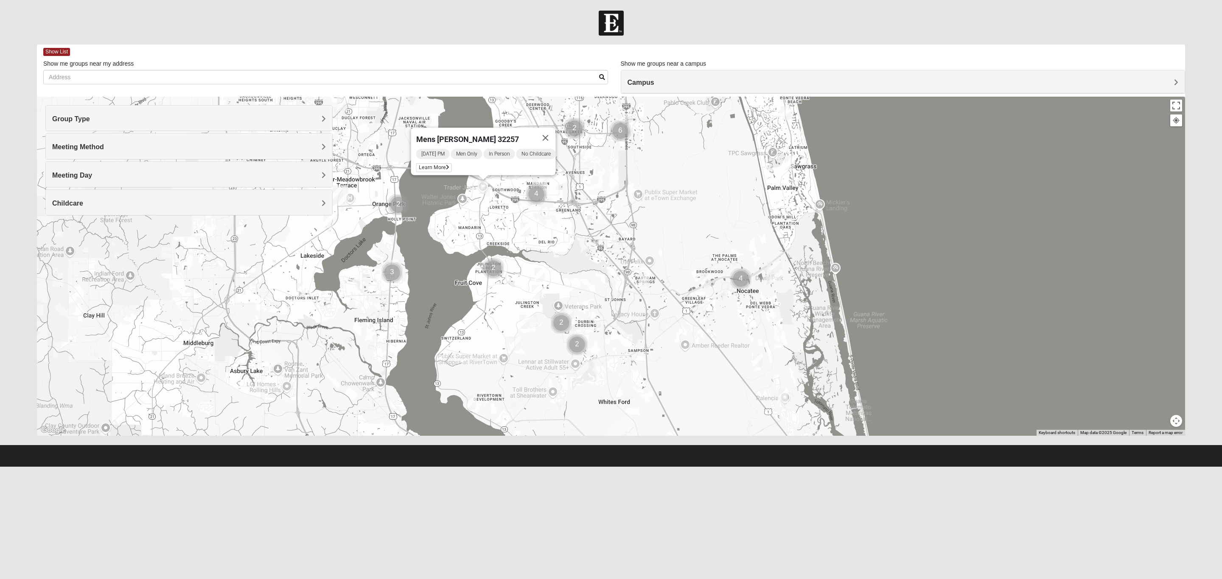
click at [706, 288] on img "Mens Schneider 32081" at bounding box center [705, 281] width 10 height 14
click at [688, 331] on div "Mens Schneider 32081 Wednesday PM Men Only In Person No Childcare Learn More" at bounding box center [611, 266] width 1148 height 339
click at [616, 125] on img "Cluster of 6 groups" at bounding box center [620, 130] width 21 height 21
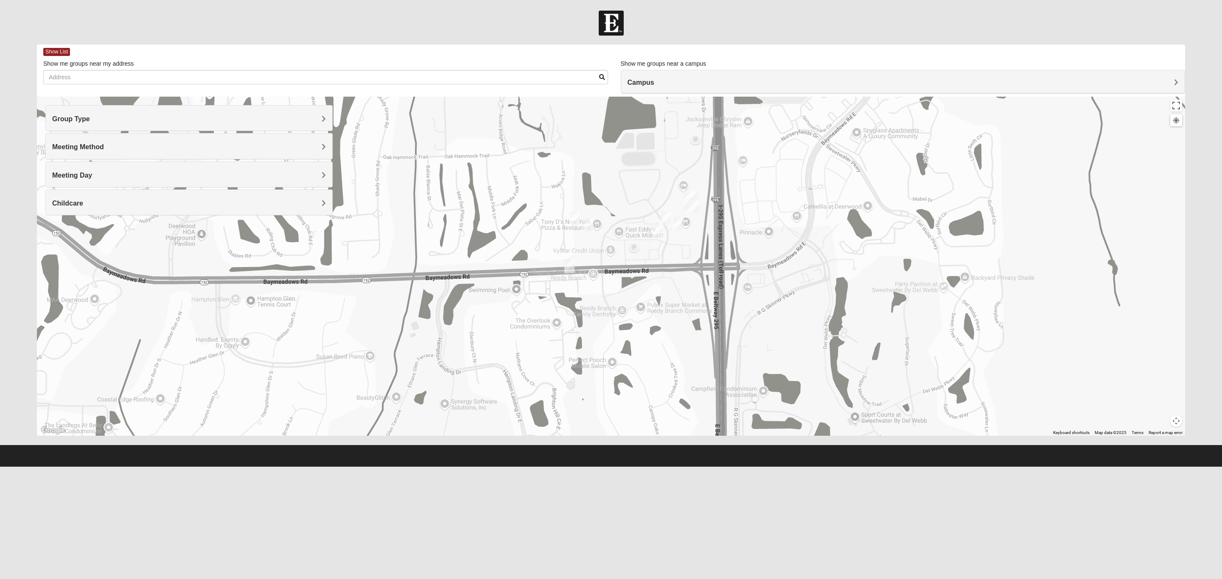
click at [660, 231] on img "On Campus Mens Ferguson 32256" at bounding box center [657, 231] width 10 height 14
click at [682, 225] on img "On Campus Mens Wilford 32256" at bounding box center [678, 224] width 10 height 14
click at [655, 232] on img "On Campus Mens Ferguson 32256" at bounding box center [657, 231] width 10 height 14
click at [571, 263] on img "Mens Sullivant/Snyder 32256" at bounding box center [569, 266] width 10 height 14
click at [561, 172] on div "Mens Sullivant/Snyder 32256 Monday PM Men Only In Person No Childcare Learn More" at bounding box center [611, 266] width 1148 height 339
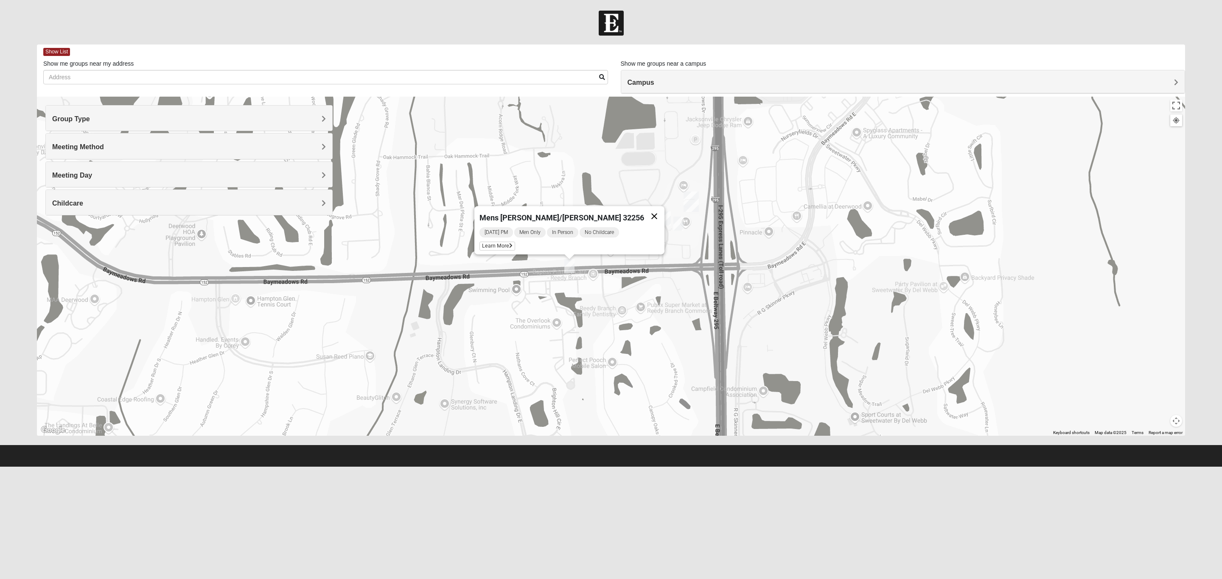
click at [644, 210] on button "Close" at bounding box center [654, 216] width 20 height 20
click at [573, 219] on img "Mens Murphy/Whalen Maple Street 32256" at bounding box center [575, 219] width 10 height 14
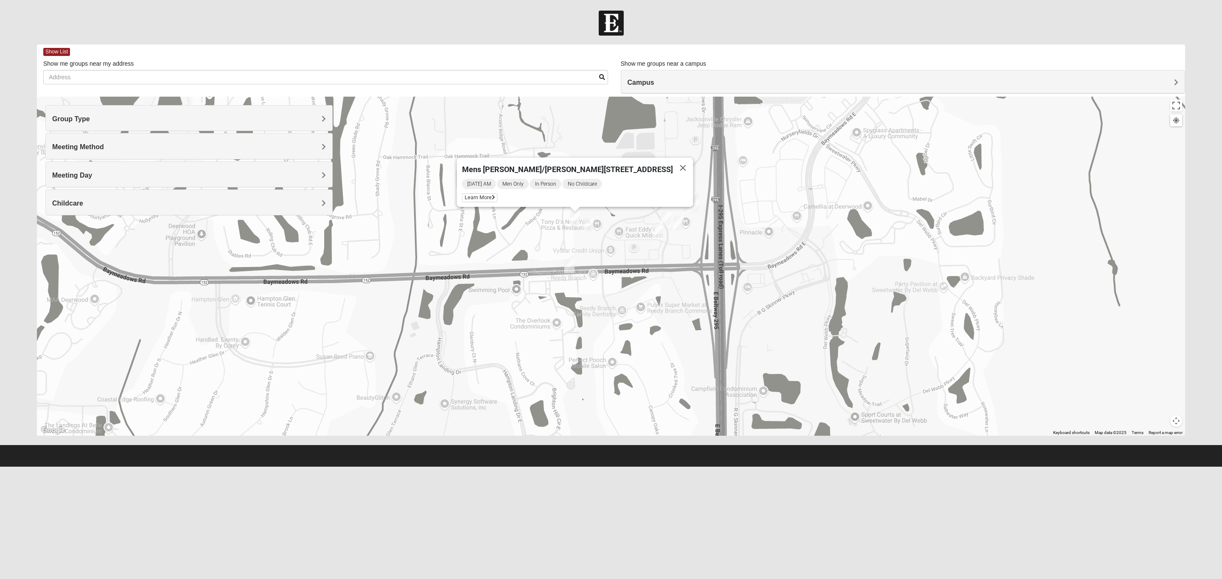
click at [589, 226] on img "Mens Stenson 32256" at bounding box center [588, 225] width 10 height 14
click at [575, 218] on img "Mens Murphy/Whalen Maple Street 32256" at bounding box center [575, 219] width 10 height 14
click at [666, 215] on img "Mens Barnes 32246" at bounding box center [665, 219] width 10 height 14
click at [653, 228] on img "On Campus Mens Ferguson 32256" at bounding box center [657, 231] width 10 height 14
click at [657, 196] on span "In Person" at bounding box center [661, 198] width 31 height 10
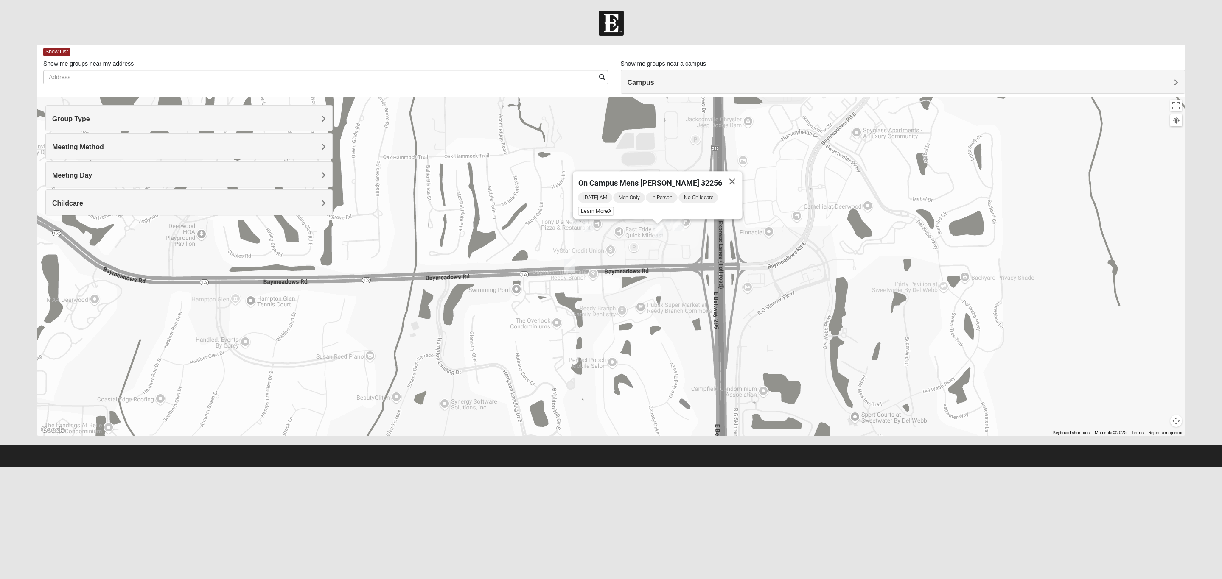
click at [658, 179] on span "On Campus Mens [PERSON_NAME] 32256" at bounding box center [650, 183] width 144 height 9
click at [599, 212] on div "Friday AM Men Only In Person No Childcare Learn More" at bounding box center [660, 206] width 164 height 28
click at [604, 208] on span "Learn More" at bounding box center [596, 211] width 36 height 9
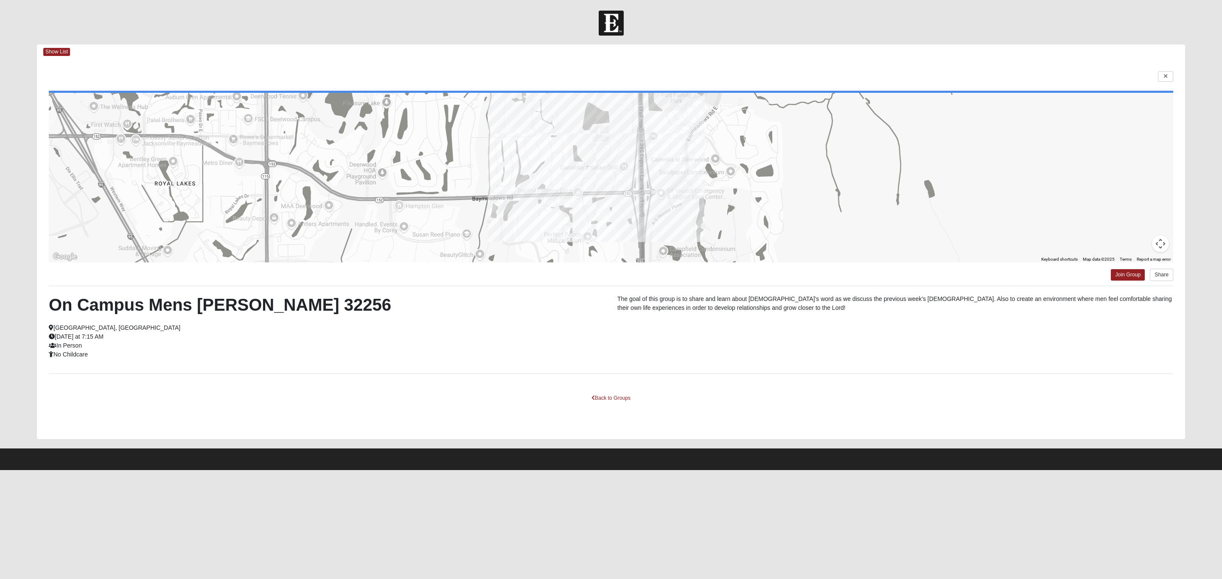
click at [1175, 81] on div "← Move left → Move right ↑ Move up ↓ Move down + Zoom in - Zoom out Home Jump l…" at bounding box center [611, 249] width 1148 height 380
click at [1171, 79] on link at bounding box center [1165, 76] width 15 height 11
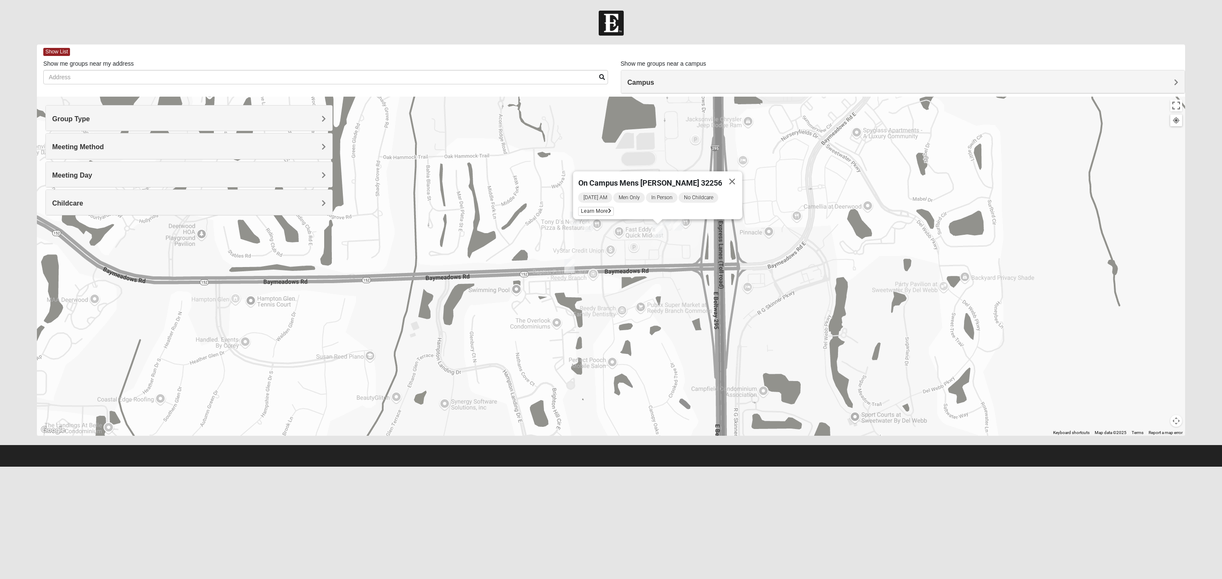
click at [590, 228] on img "Mens Stenson 32256" at bounding box center [588, 225] width 10 height 14
click at [574, 179] on div "Mens [PERSON_NAME] 32256" at bounding box center [581, 176] width 120 height 20
click at [538, 201] on span "Learn More" at bounding box center [539, 205] width 36 height 9
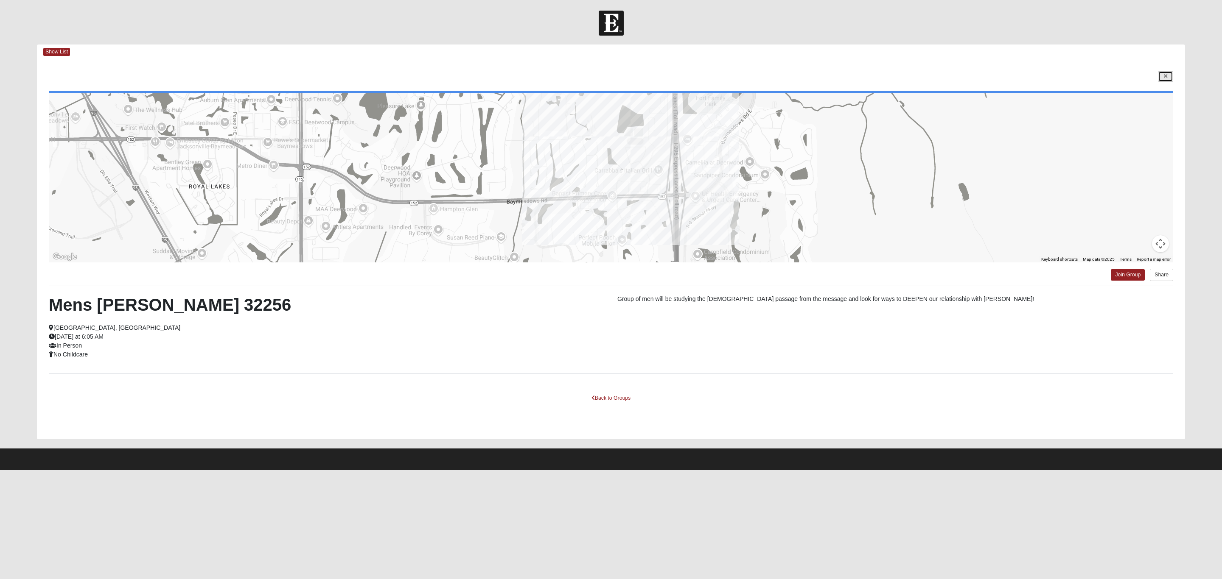
click at [1166, 78] on icon at bounding box center [1165, 76] width 3 height 5
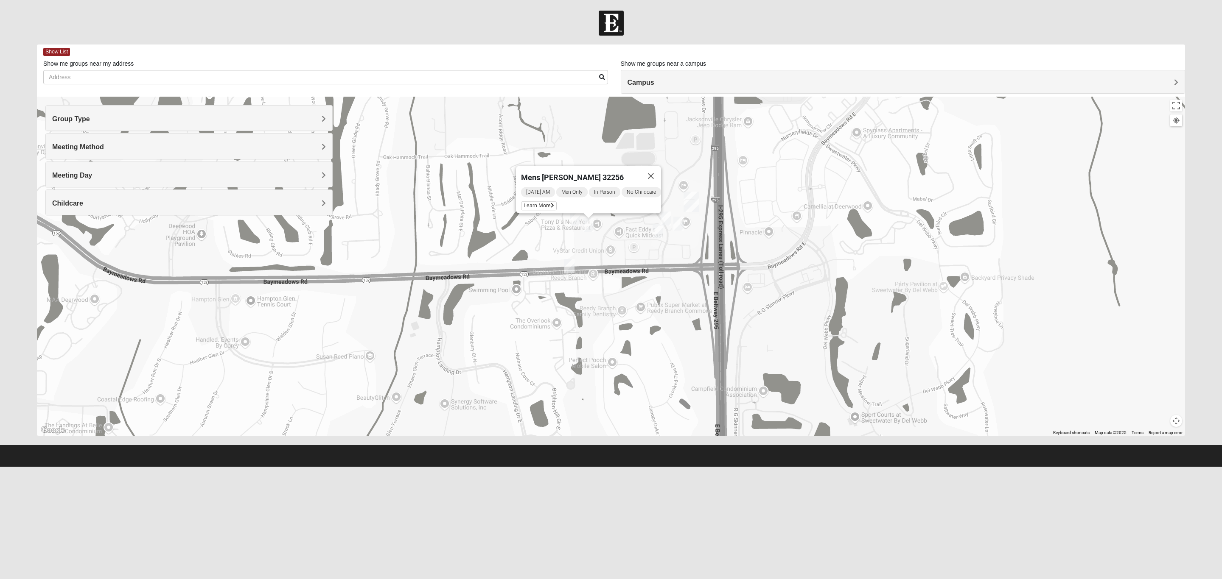
click at [574, 218] on img "Mens Murphy/Whalen Maple Street 32256" at bounding box center [575, 219] width 10 height 14
click at [588, 165] on span "Mens [PERSON_NAME]/[PERSON_NAME][STREET_ADDRESS]" at bounding box center [567, 169] width 211 height 9
click at [498, 195] on span "Learn More" at bounding box center [480, 197] width 36 height 9
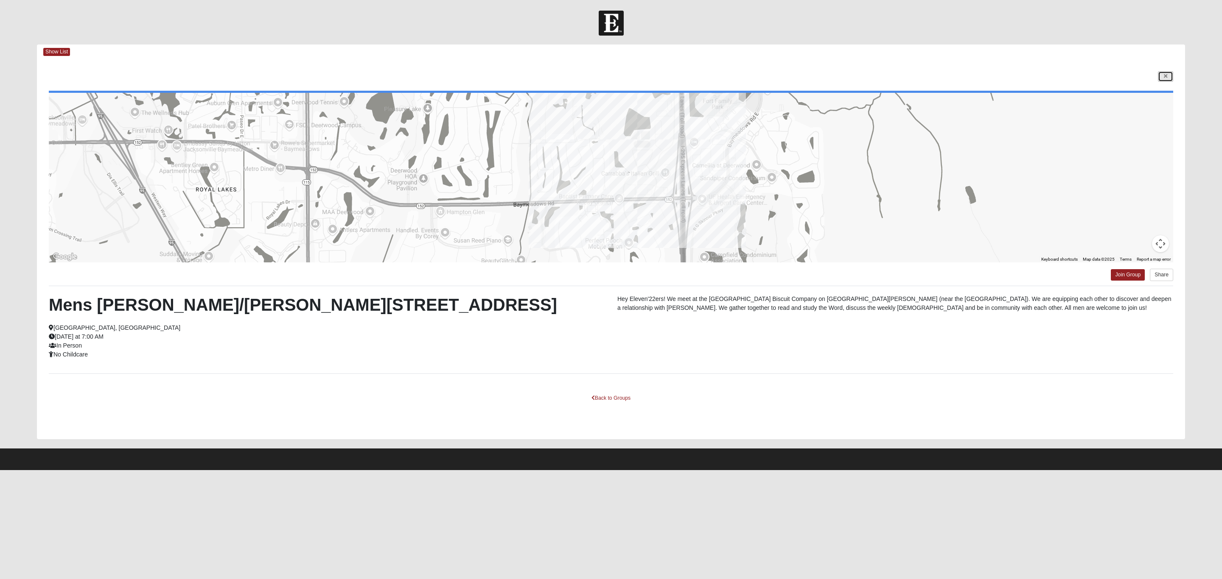
click at [1162, 73] on link at bounding box center [1165, 76] width 15 height 11
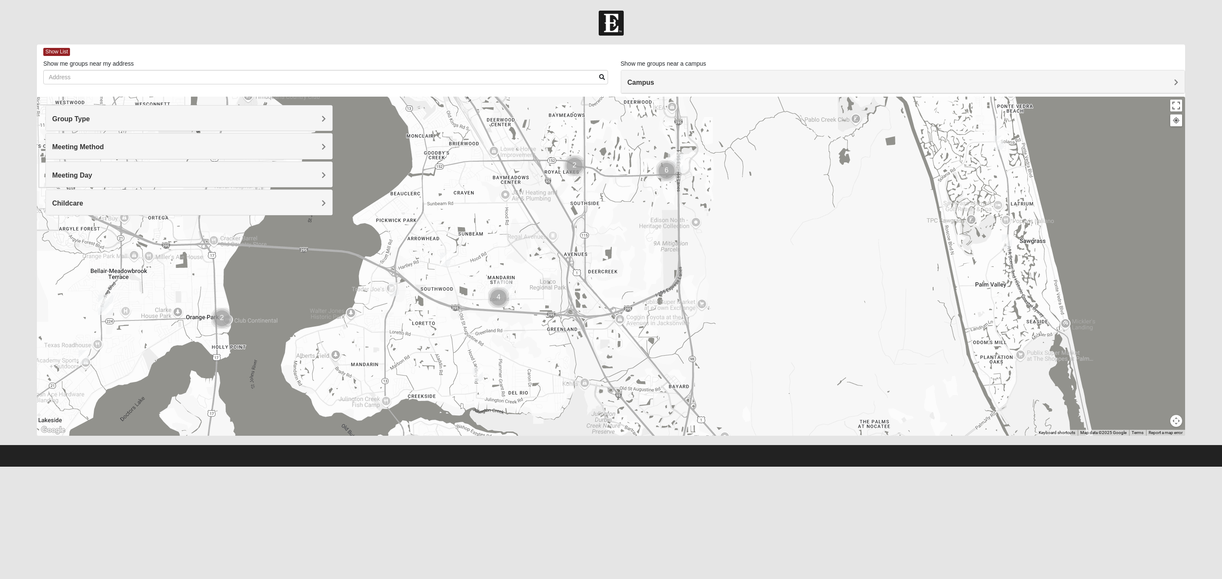
drag, startPoint x: 578, startPoint y: 382, endPoint x: 655, endPoint y: 222, distance: 177.6
click at [655, 222] on div at bounding box center [611, 266] width 1148 height 339
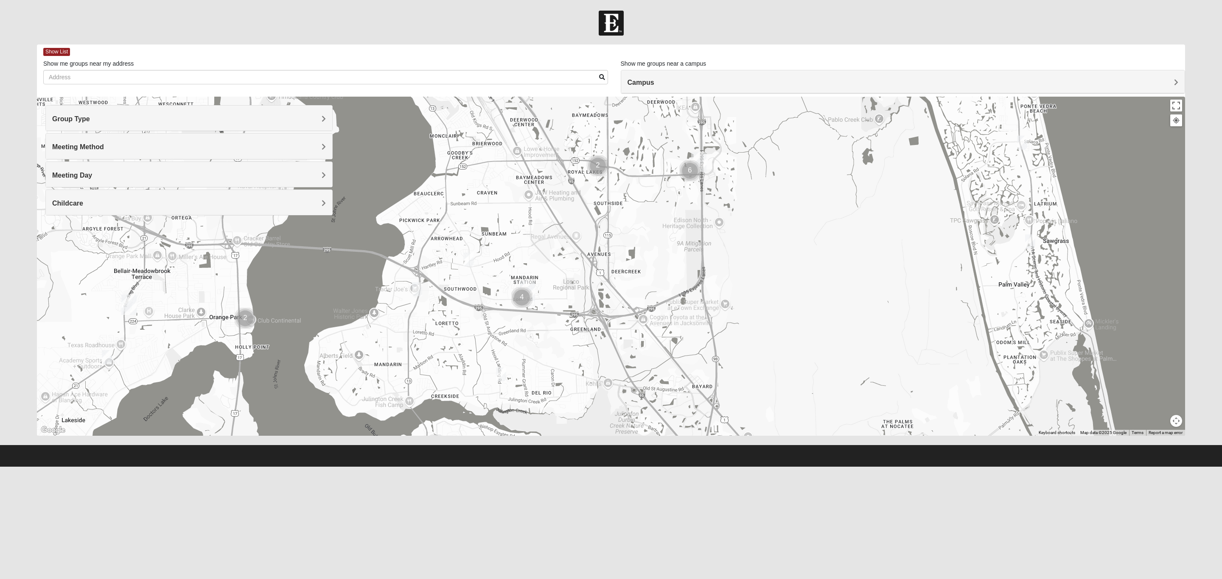
click at [417, 294] on img "Mens Laing 32257" at bounding box center [417, 290] width 10 height 14
click at [503, 373] on img "Like Father like Son Workshop 32258" at bounding box center [501, 375] width 10 height 14
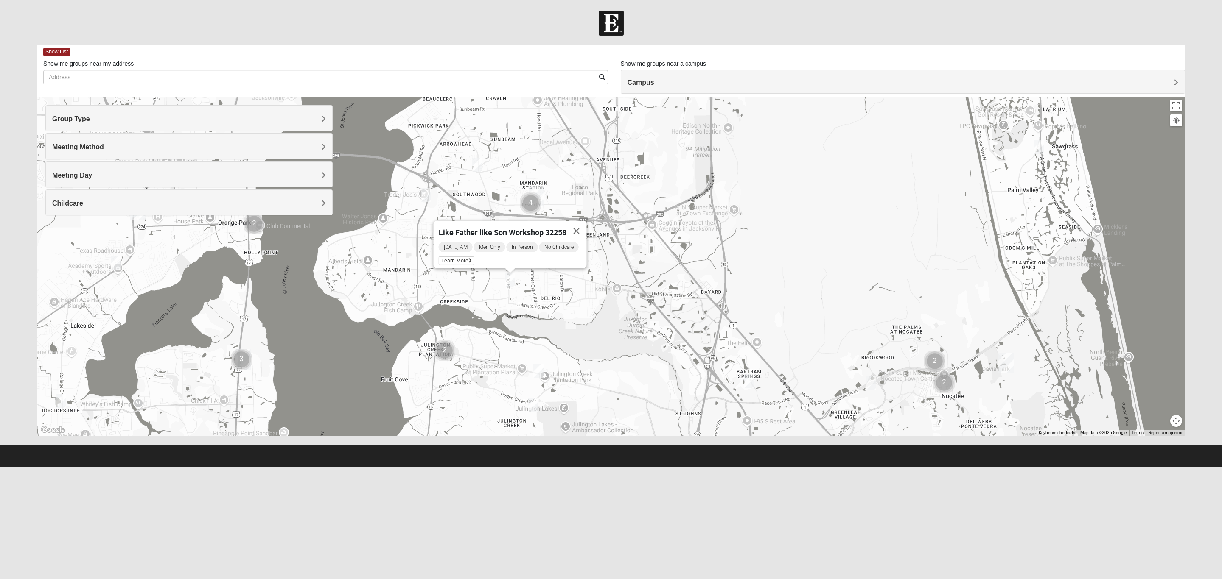
drag, startPoint x: 587, startPoint y: 389, endPoint x: 596, endPoint y: 289, distance: 100.1
click at [596, 289] on div "Like Father like Son Workshop 32258 Saturday AM Men Only In Person No Childcare…" at bounding box center [611, 266] width 1148 height 339
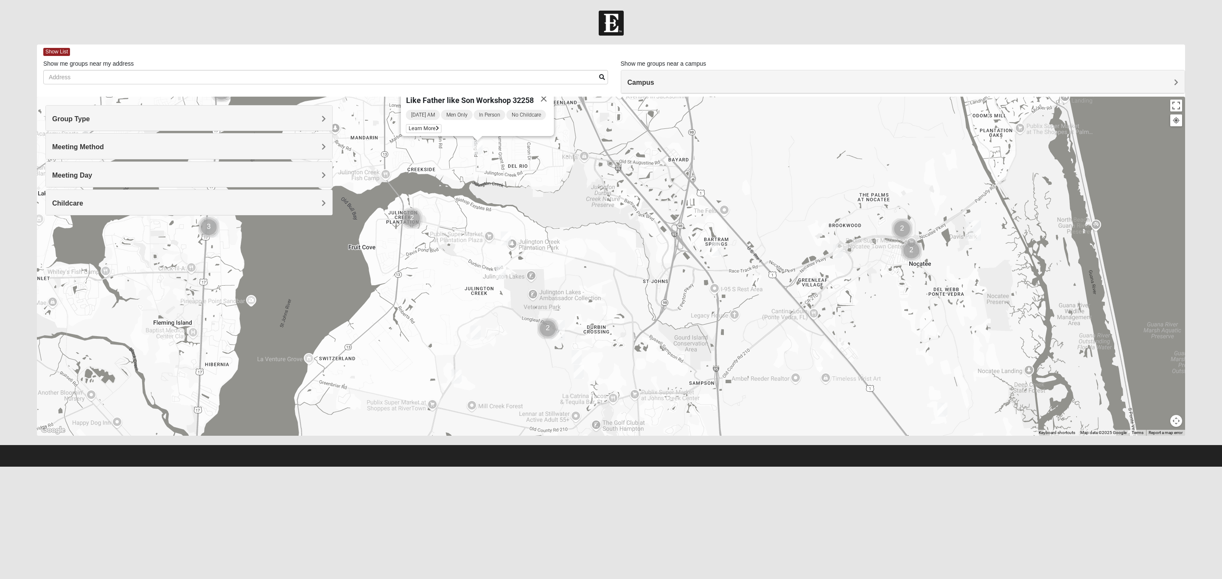
drag, startPoint x: 580, startPoint y: 377, endPoint x: 547, endPoint y: 242, distance: 139.3
click at [547, 242] on div "Like Father like Son Workshop 32258 Saturday AM Men Only In Person No Childcare…" at bounding box center [611, 266] width 1148 height 339
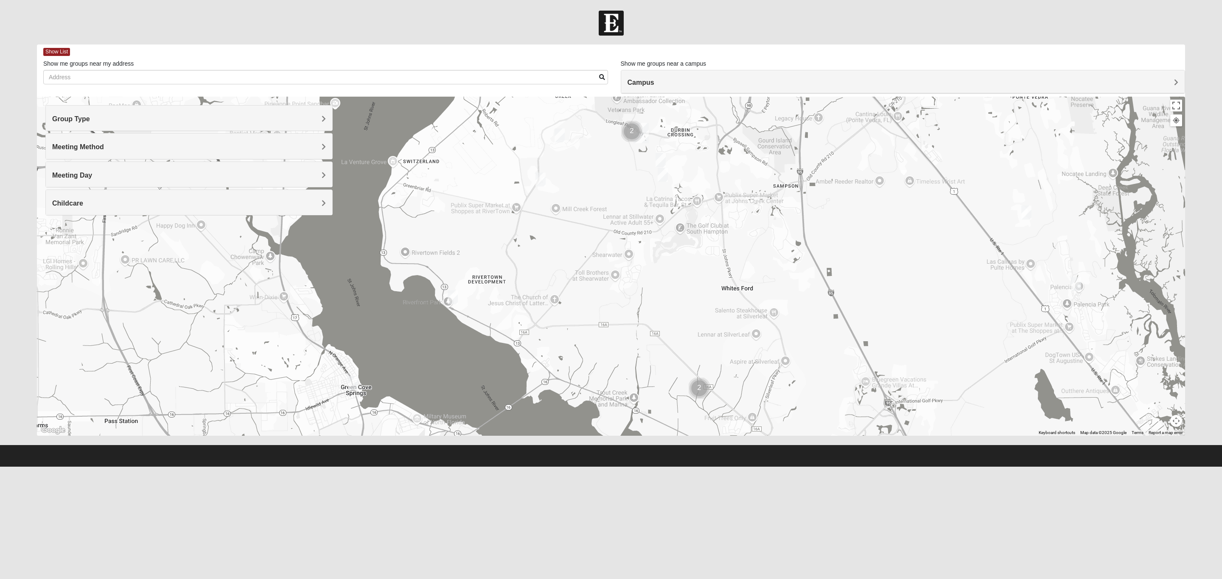
drag, startPoint x: 489, startPoint y: 401, endPoint x: 563, endPoint y: 209, distance: 206.0
click at [571, 202] on div "Like Father like Son Workshop 32258 Saturday AM Men Only In Person No Childcare…" at bounding box center [611, 266] width 1148 height 339
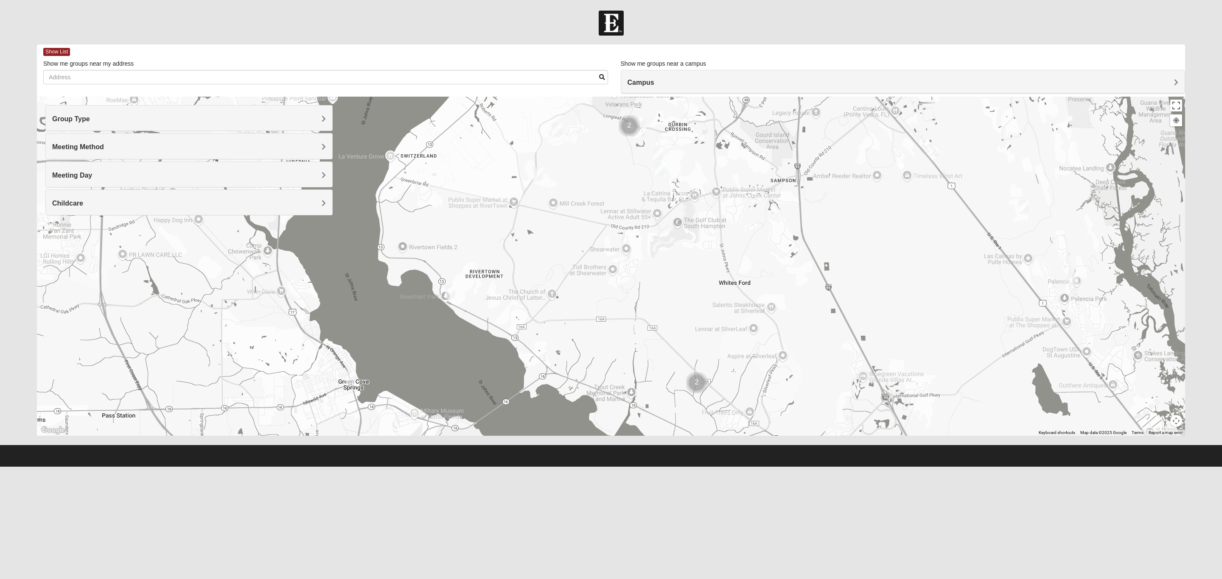
click at [453, 289] on img "Mens Contreras 32259" at bounding box center [450, 292] width 10 height 14
click at [471, 238] on div "Mens [PERSON_NAME] 32259" at bounding box center [442, 243] width 119 height 20
click at [402, 269] on span "Learn More" at bounding box center [401, 273] width 36 height 9
